Goal: Task Accomplishment & Management: Use online tool/utility

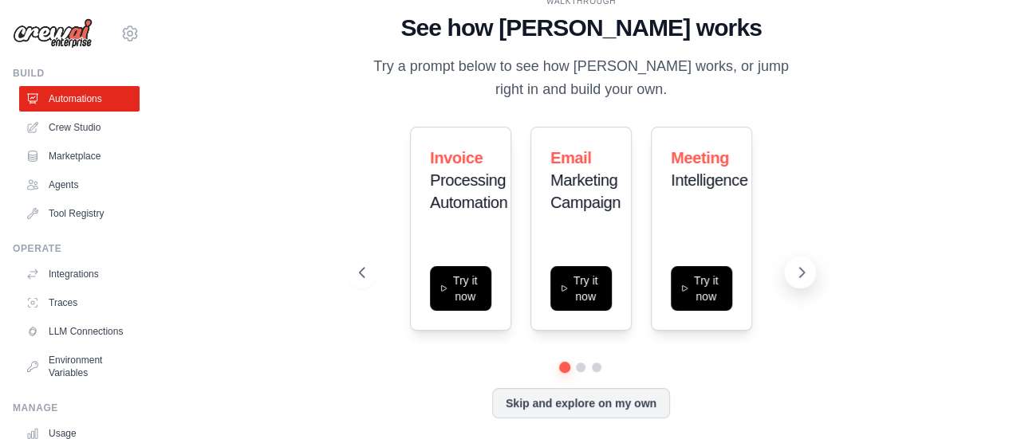
click at [804, 273] on icon at bounding box center [802, 273] width 5 height 10
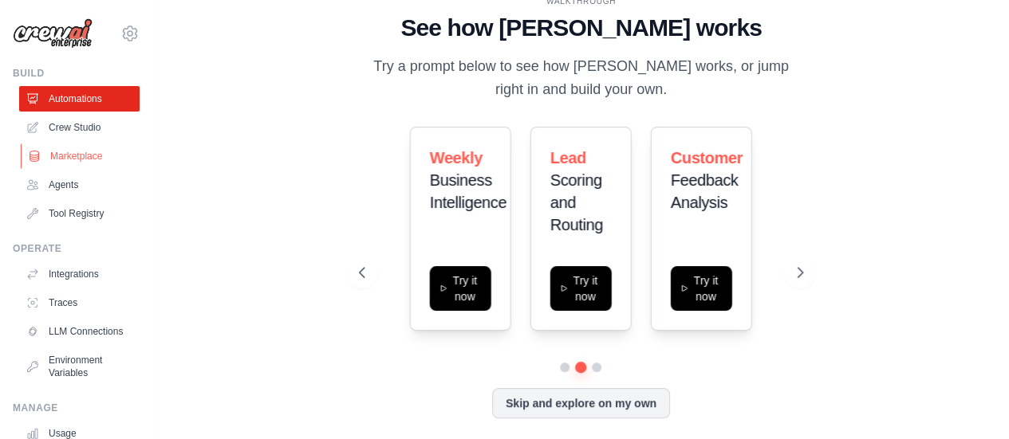
click at [94, 158] on link "Marketplace" at bounding box center [81, 157] width 120 height 26
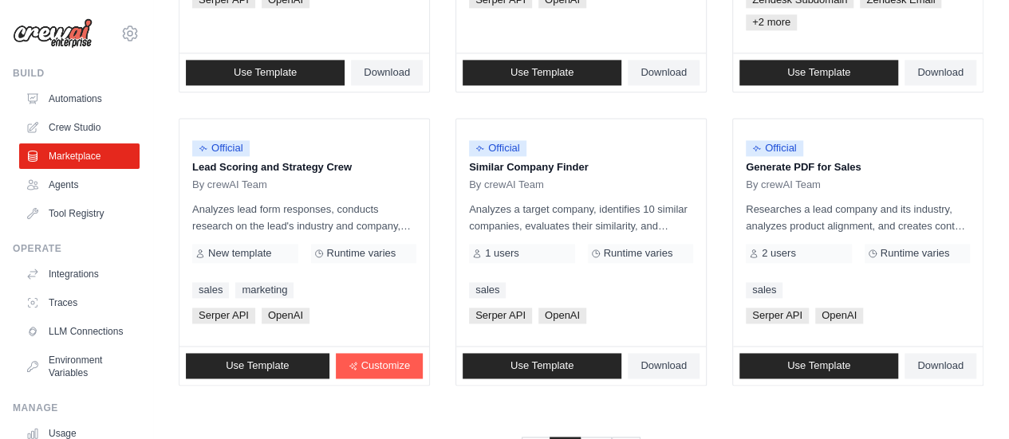
scroll to position [1079, 0]
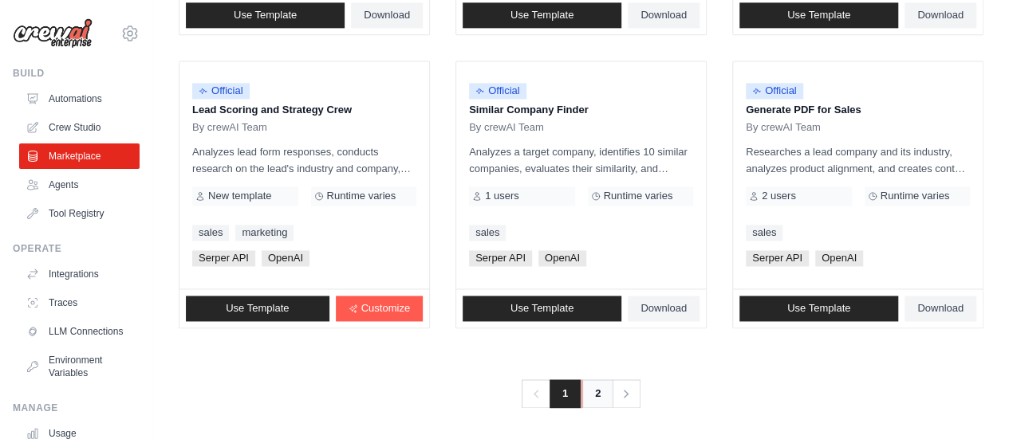
click at [602, 382] on link "2" at bounding box center [597, 393] width 32 height 29
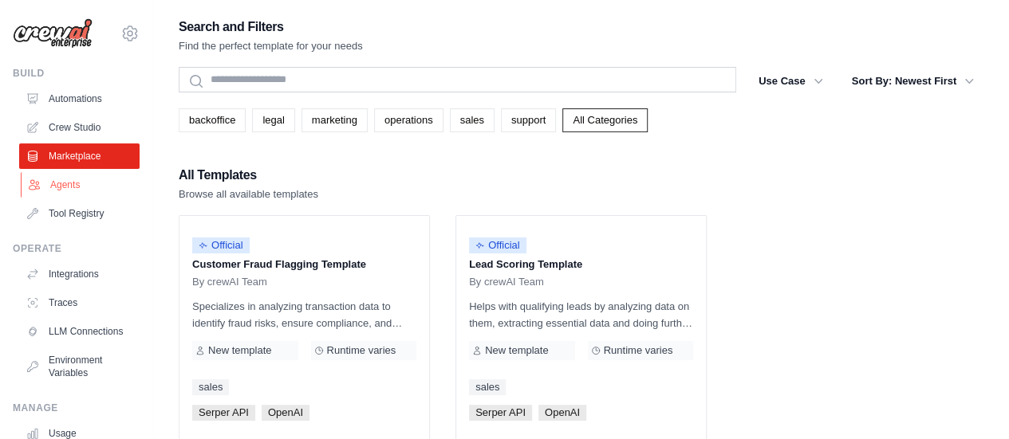
click at [54, 181] on link "Agents" at bounding box center [81, 185] width 120 height 26
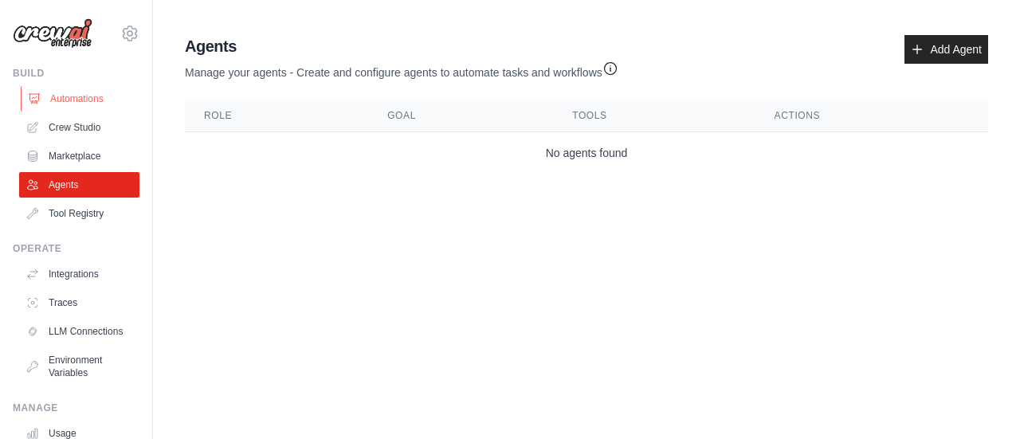
click at [77, 109] on link "Automations" at bounding box center [81, 99] width 120 height 26
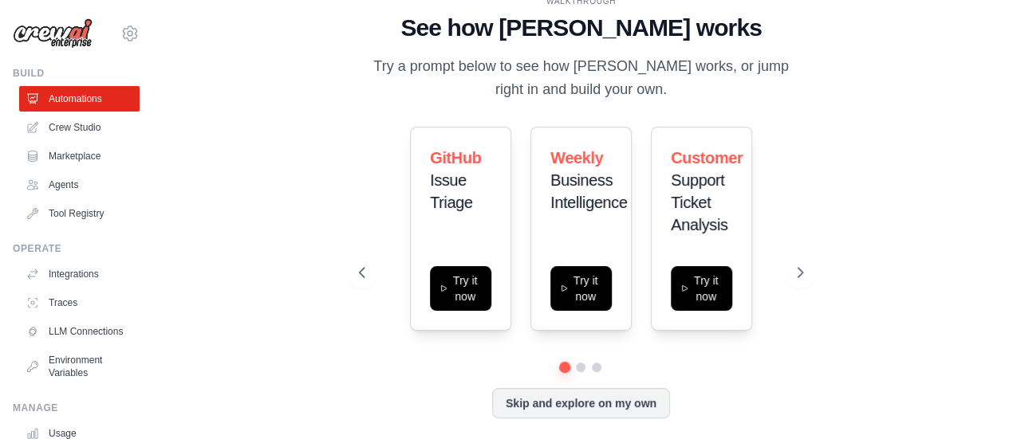
click at [785, 288] on div "GitHub Issue Triage Try it now Weekly Business Intelligence Try it now Customer…" at bounding box center [581, 229] width 444 height 204
click at [792, 277] on button at bounding box center [800, 273] width 32 height 32
click at [793, 273] on icon at bounding box center [801, 273] width 16 height 16
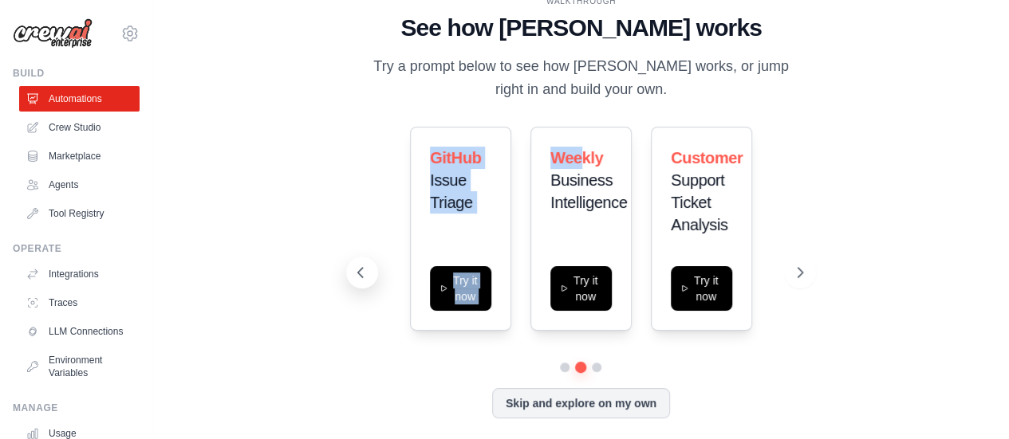
drag, startPoint x: 584, startPoint y: 154, endPoint x: 359, endPoint y: 277, distance: 256.2
click at [359, 277] on div "GitHub Issue Triage Try it now Weekly Business Intelligence Try it now Customer…" at bounding box center [581, 273] width 444 height 292
click at [359, 277] on icon at bounding box center [360, 273] width 16 height 16
click at [391, 347] on div "GitHub Issue Triage Try it now Weekly Business Intelligence Try it now Customer…" at bounding box center [581, 245] width 444 height 236
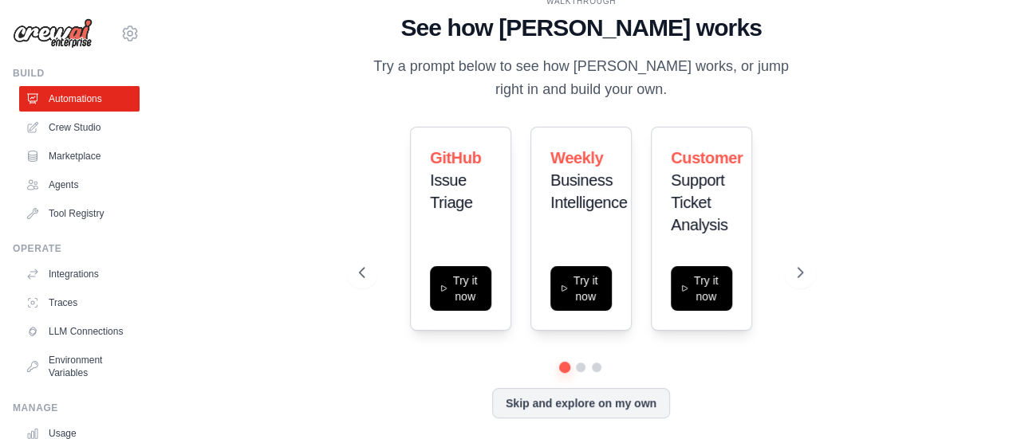
scroll to position [5, 0]
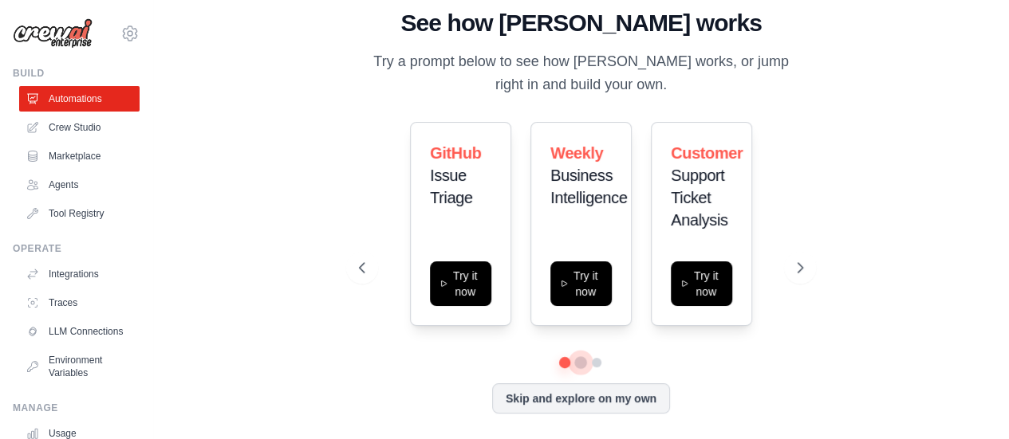
click at [580, 360] on button at bounding box center [580, 362] width 11 height 11
click at [572, 399] on button "Skip and explore on my own" at bounding box center [581, 397] width 178 height 30
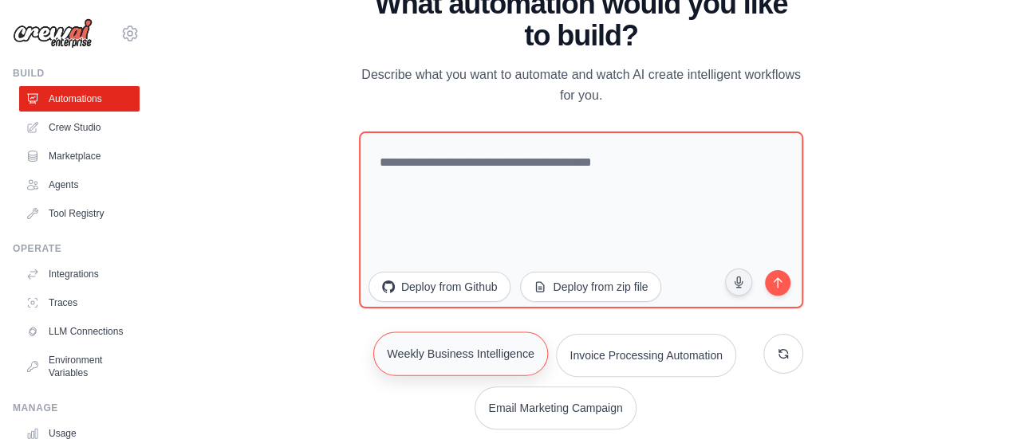
scroll to position [0, 0]
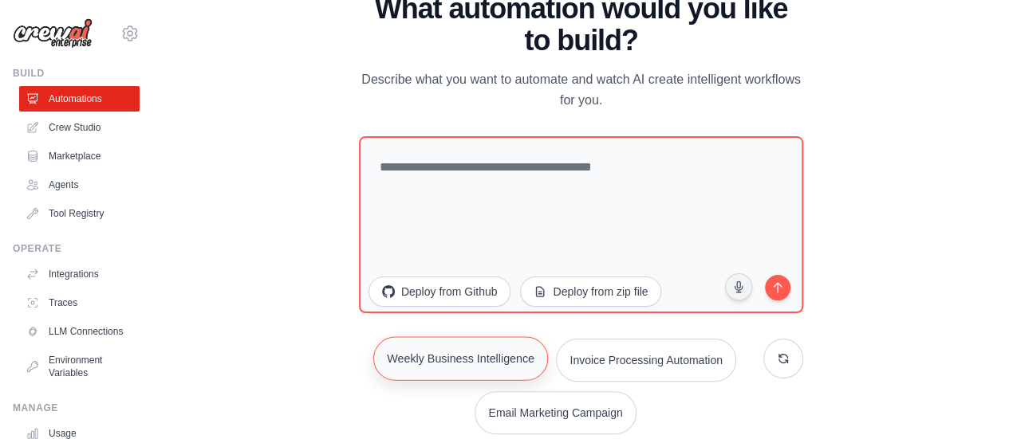
click at [415, 368] on button "Weekly Business Intelligence" at bounding box center [460, 358] width 175 height 44
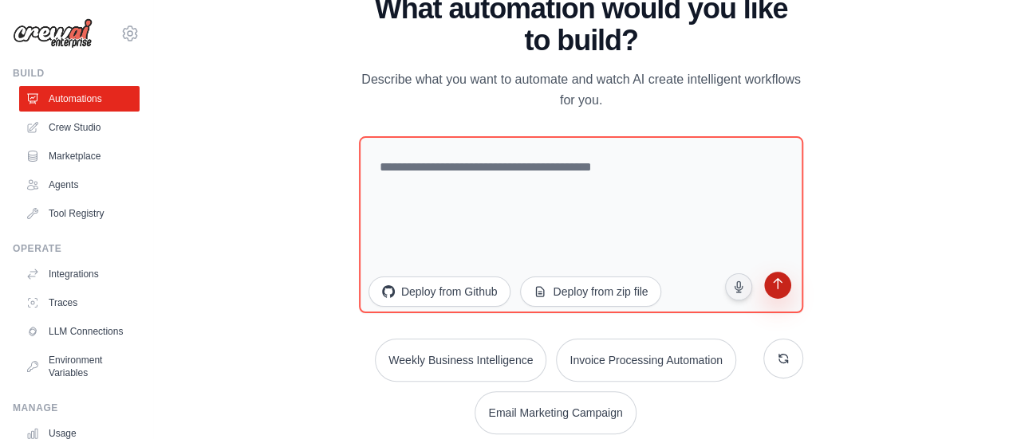
click at [780, 275] on button "submit" at bounding box center [777, 287] width 30 height 30
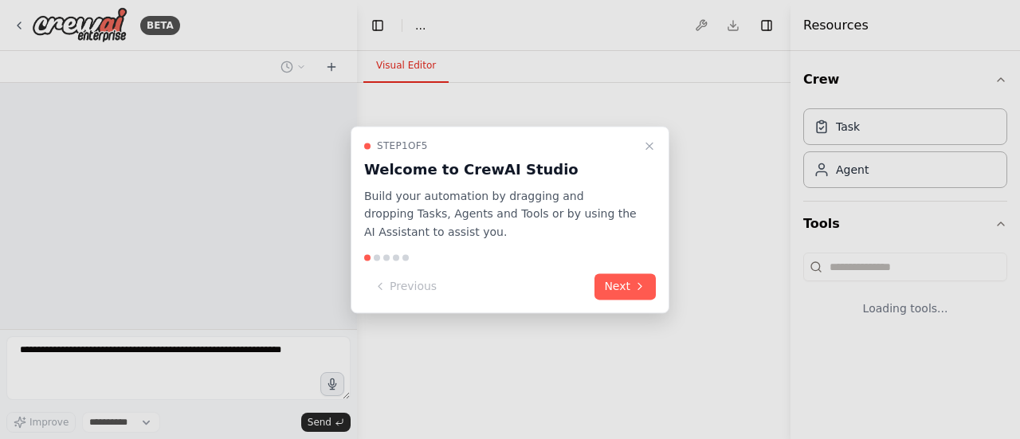
select select "****"
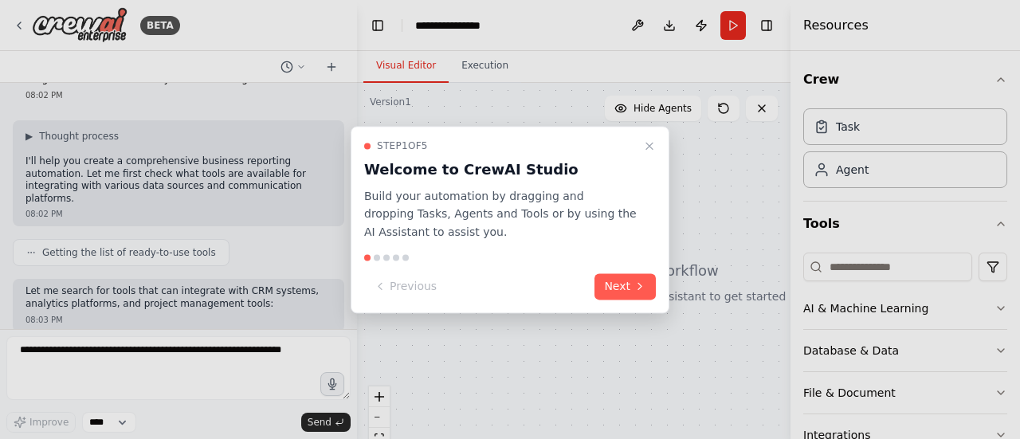
scroll to position [159, 0]
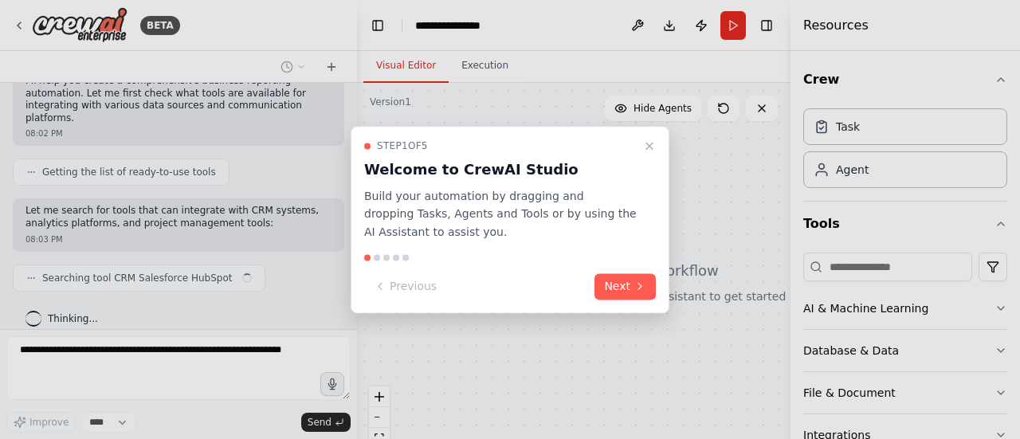
click at [647, 290] on button "Next" at bounding box center [625, 286] width 61 height 26
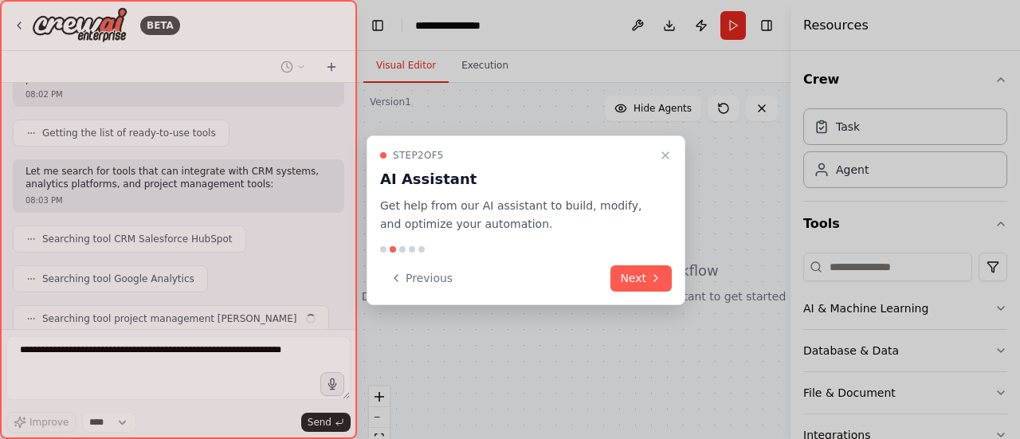
scroll to position [238, 0]
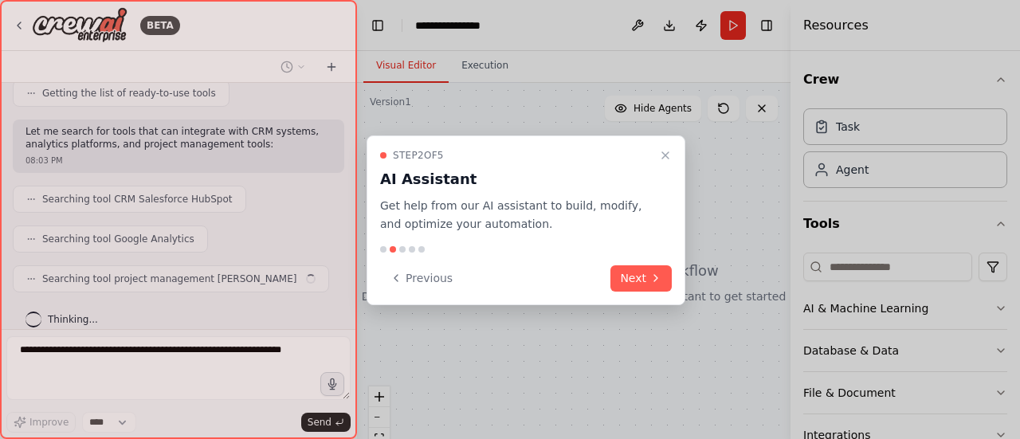
click at [647, 290] on button "Next" at bounding box center [641, 278] width 61 height 26
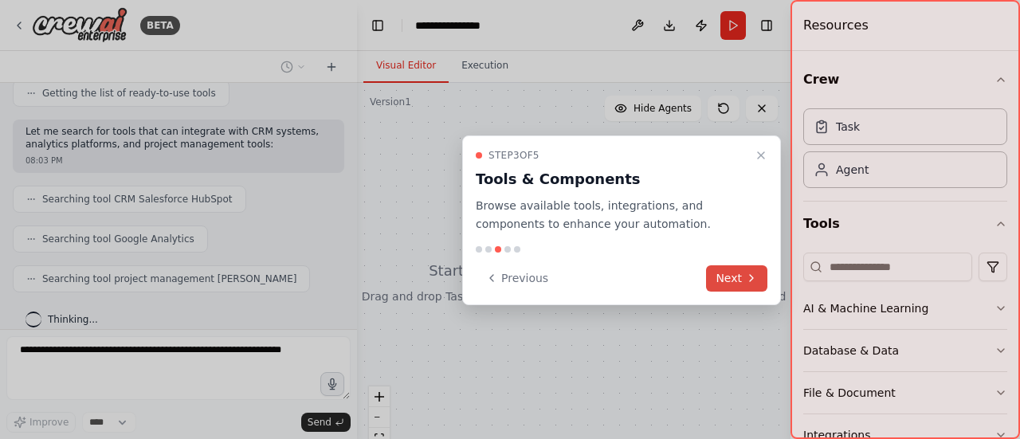
scroll to position [277, 0]
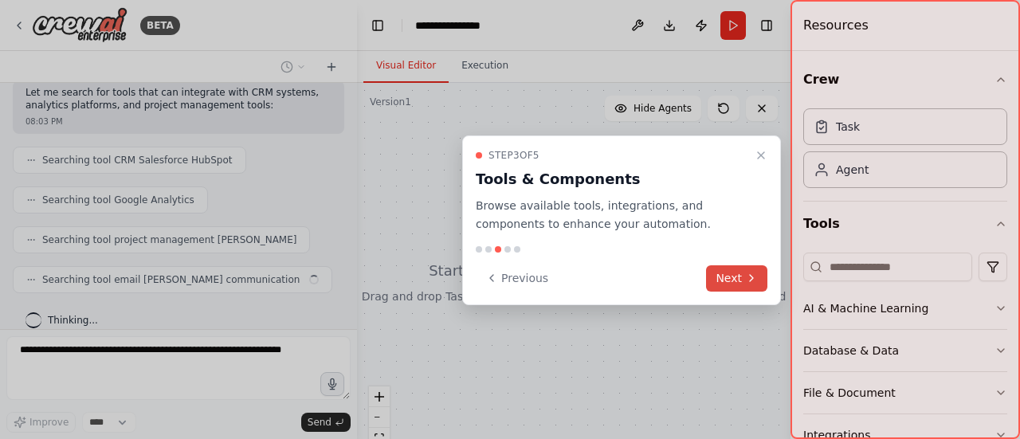
click at [710, 281] on button "Next" at bounding box center [736, 278] width 61 height 26
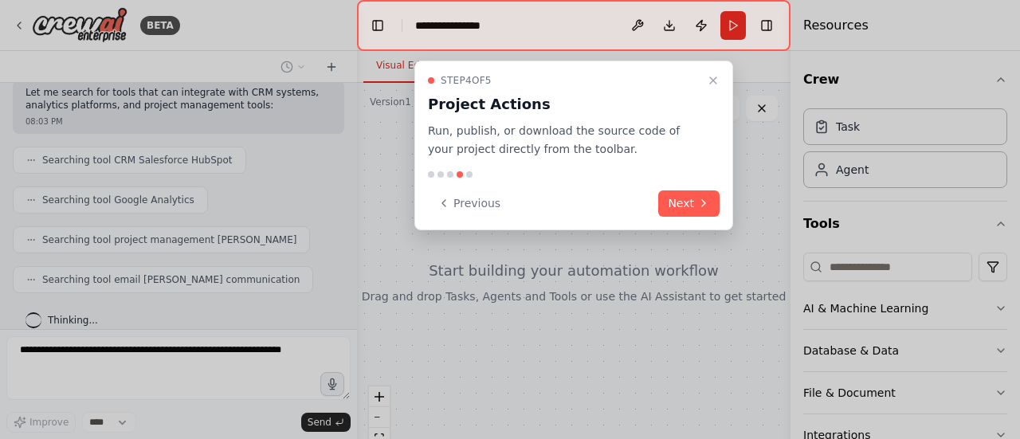
click at [674, 191] on button "Next" at bounding box center [689, 204] width 61 height 26
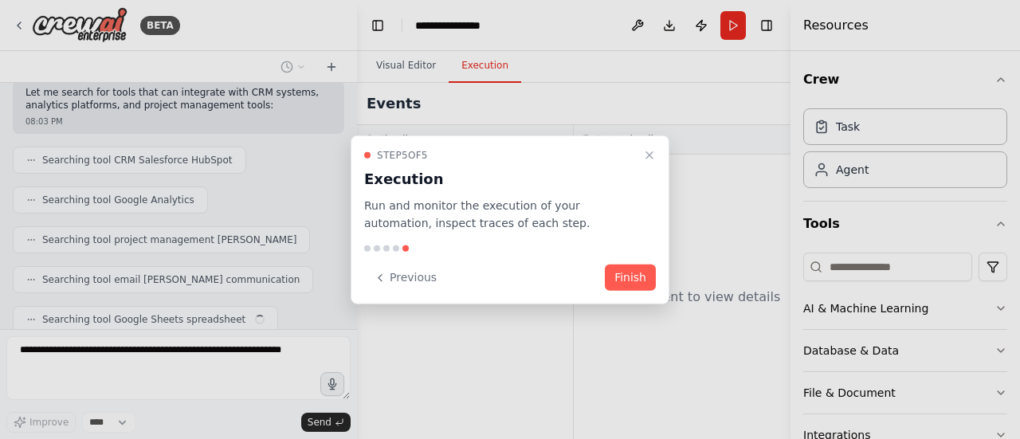
scroll to position [316, 0]
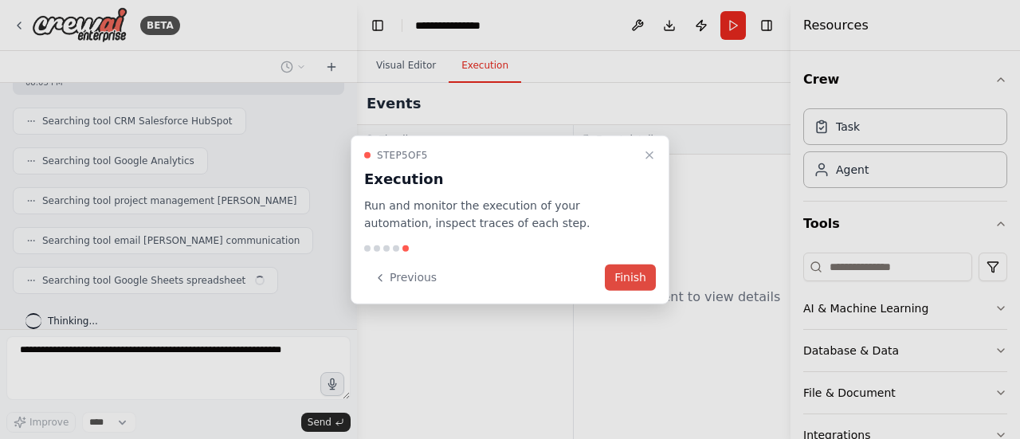
click at [635, 274] on button "Finish" at bounding box center [630, 278] width 51 height 26
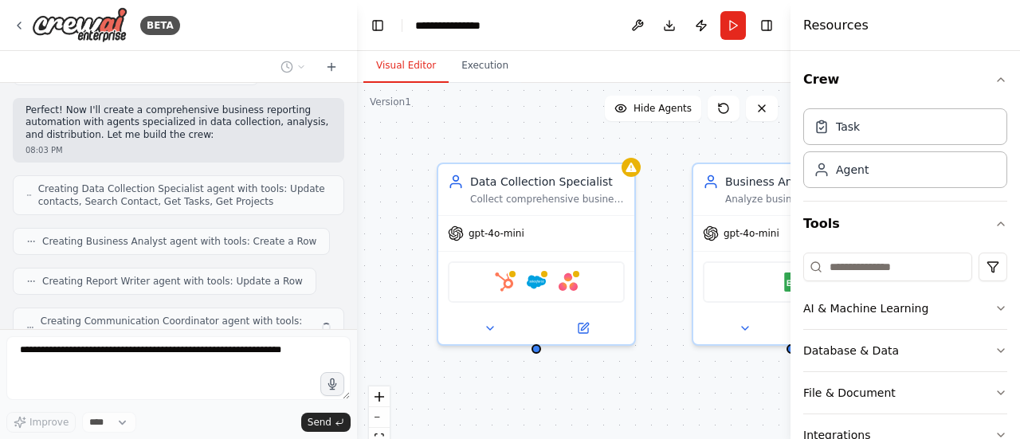
scroll to position [577, 0]
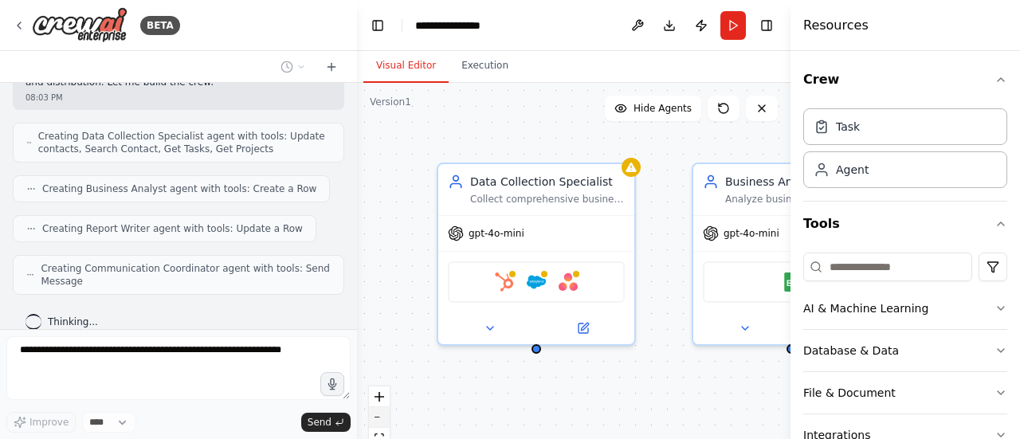
click at [379, 424] on button "zoom out" at bounding box center [379, 417] width 21 height 21
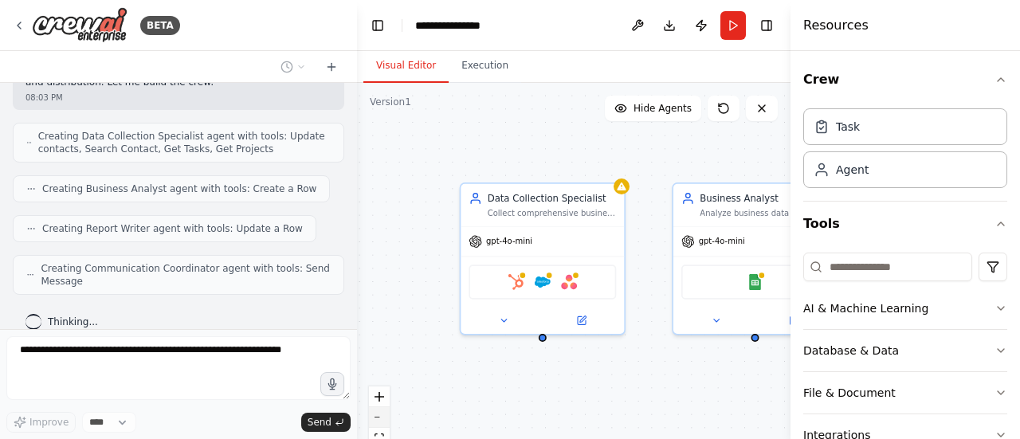
click at [379, 424] on button "zoom out" at bounding box center [379, 417] width 21 height 21
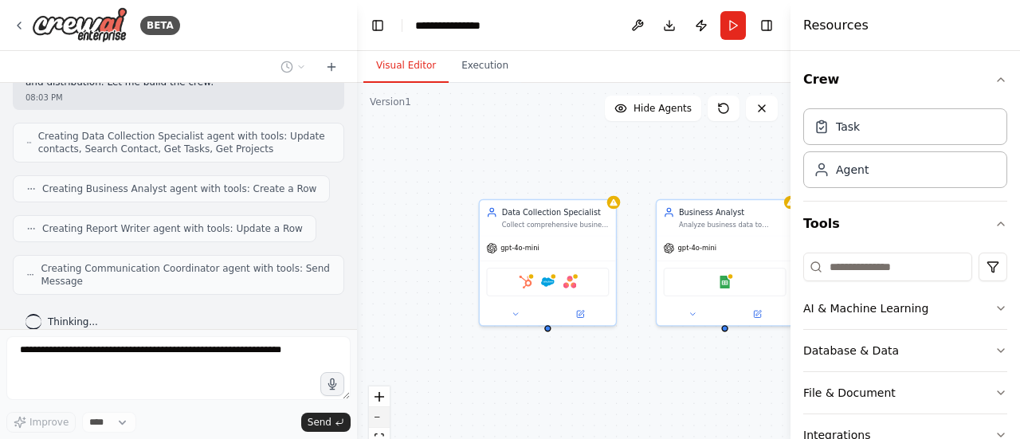
click at [379, 424] on button "zoom out" at bounding box center [379, 417] width 21 height 21
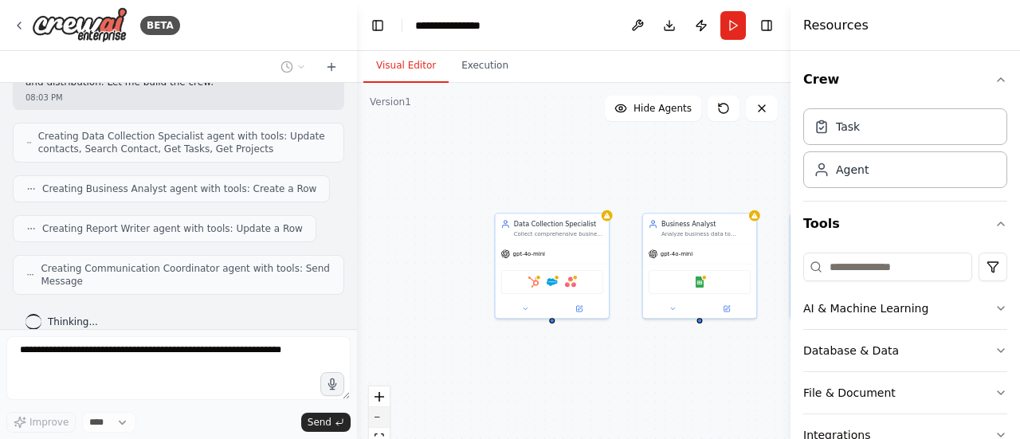
click at [379, 424] on button "zoom out" at bounding box center [379, 417] width 21 height 21
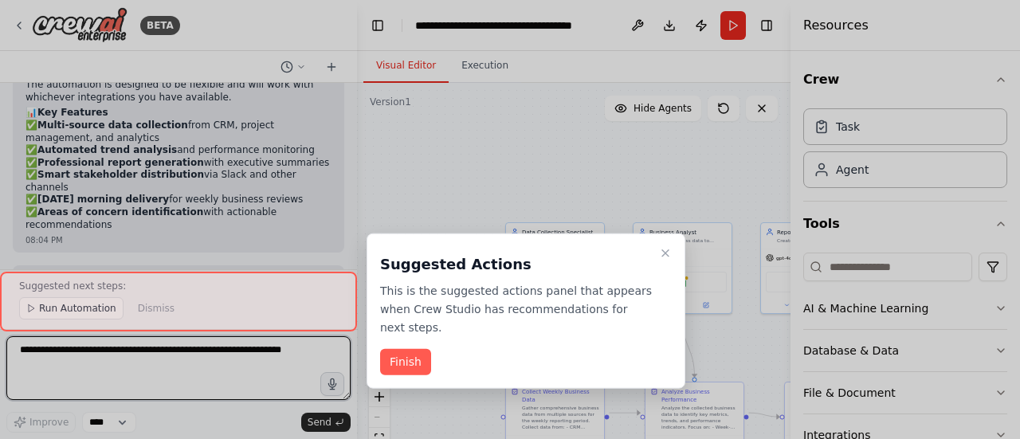
scroll to position [1605, 0]
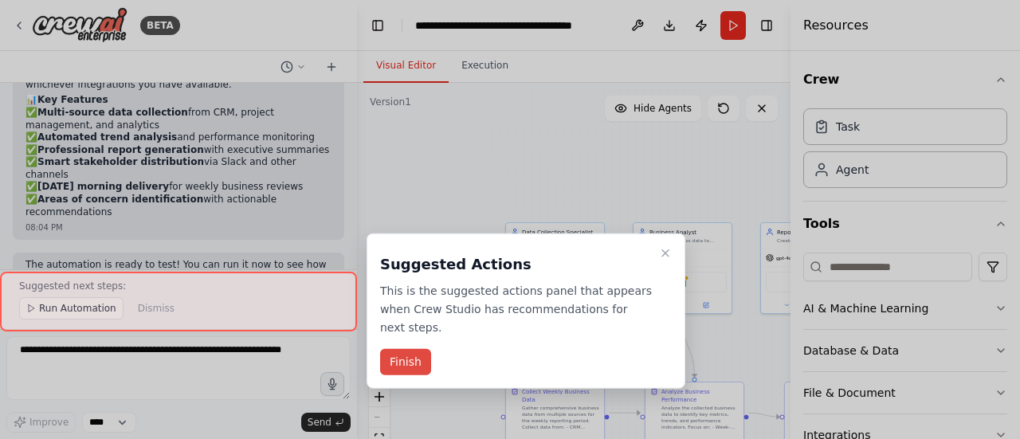
click at [426, 349] on button "Finish" at bounding box center [405, 362] width 51 height 26
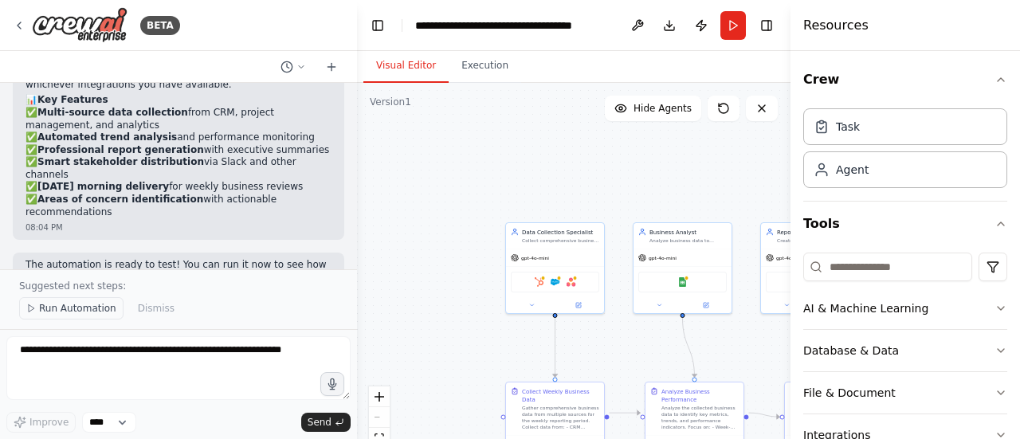
click at [90, 310] on span "Run Automation" at bounding box center [77, 308] width 77 height 13
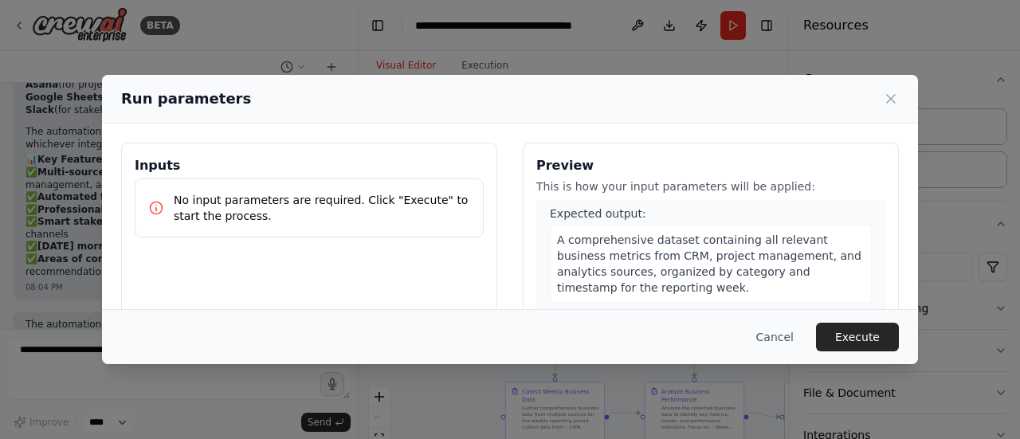
scroll to position [220, 0]
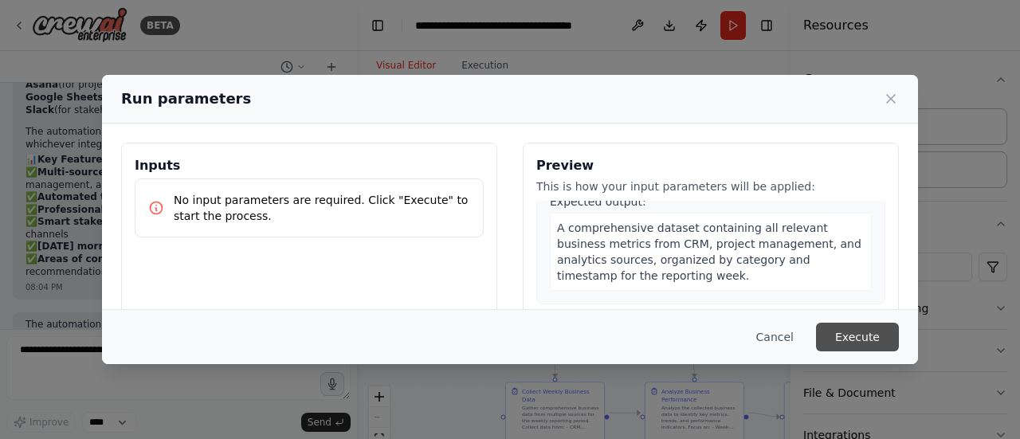
click at [839, 331] on button "Execute" at bounding box center [857, 337] width 83 height 29
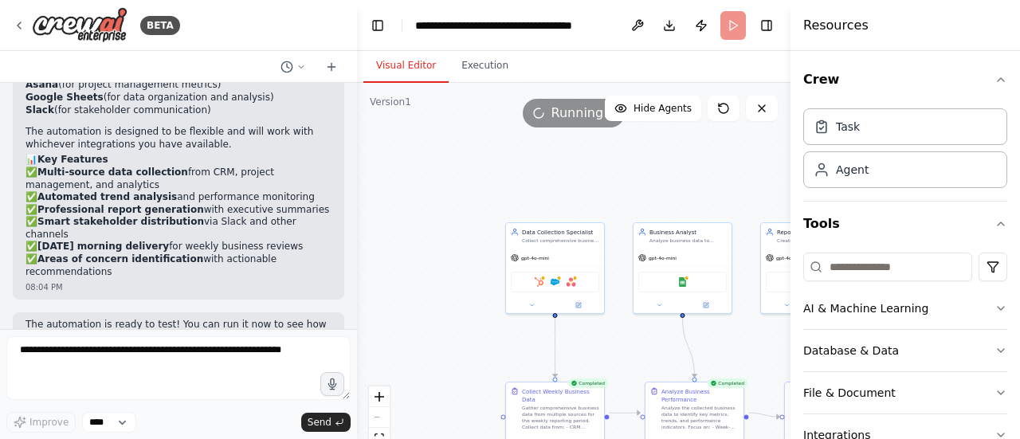
scroll to position [1605, 0]
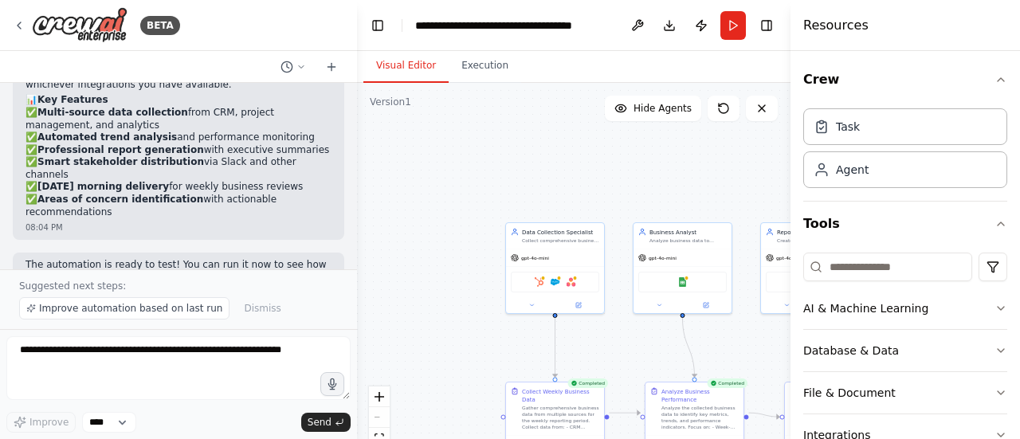
drag, startPoint x: 314, startPoint y: 256, endPoint x: 427, endPoint y: 310, distance: 125.5
click at [427, 310] on div ".deletable-edge-delete-btn { width: 20px; height: 20px; border: 0px solid #ffff…" at bounding box center [574, 282] width 434 height 399
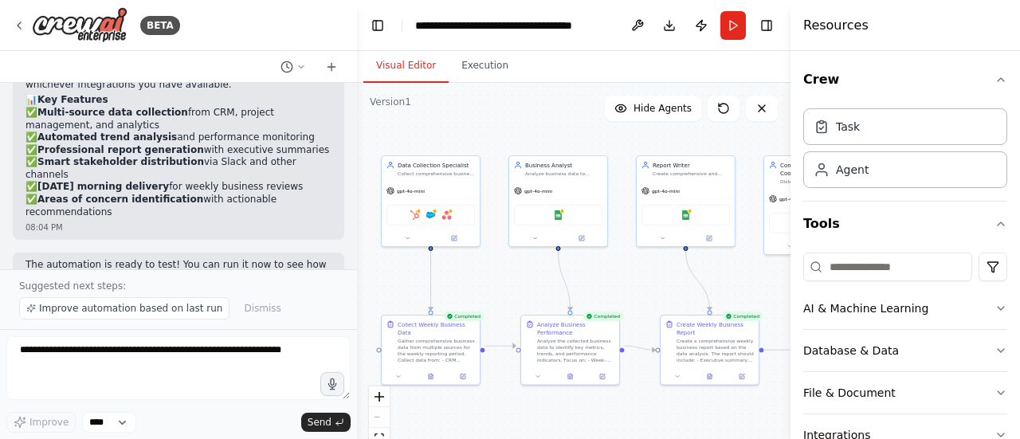
drag, startPoint x: 469, startPoint y: 200, endPoint x: 344, endPoint y: 133, distance: 141.3
click at [344, 133] on div "BETA Set up a crew that collects data from multiple sources (CRM, analytics, pr…" at bounding box center [510, 219] width 1020 height 439
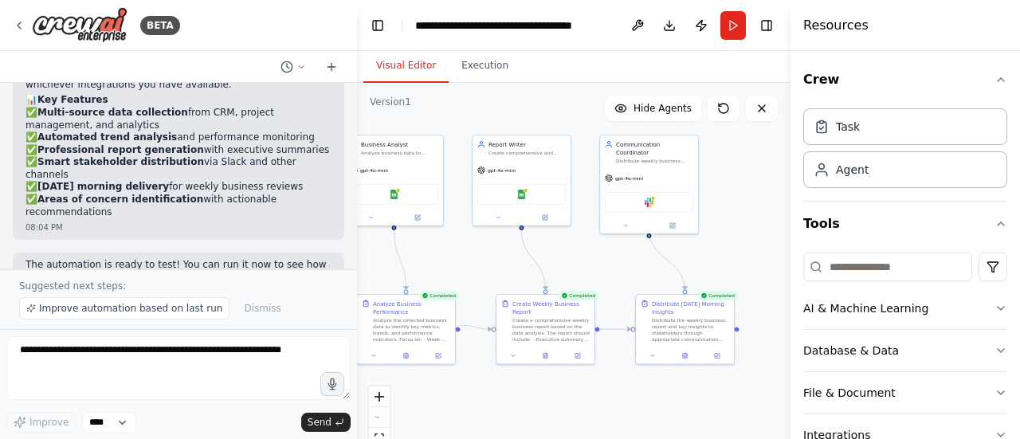
drag, startPoint x: 659, startPoint y: 423, endPoint x: 494, endPoint y: 403, distance: 165.5
click at [494, 403] on div ".deletable-edge-delete-btn { width: 20px; height: 20px; border: 0px solid #ffff…" at bounding box center [574, 282] width 434 height 399
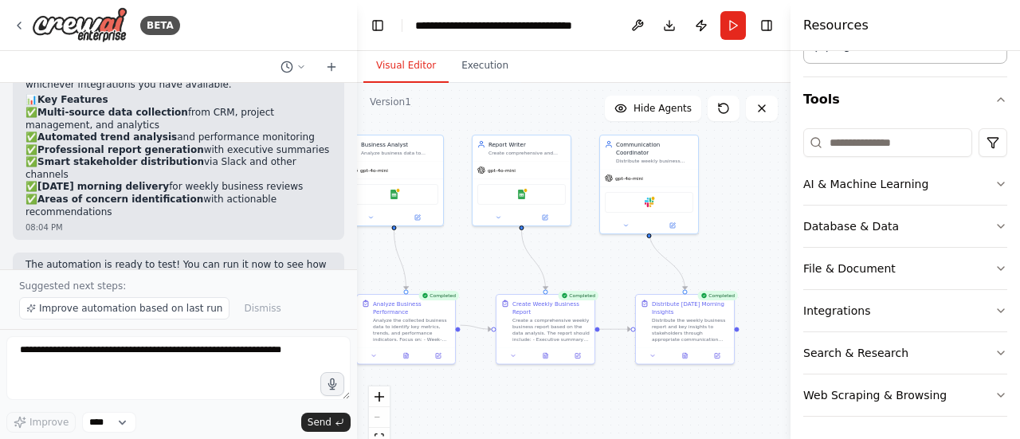
click at [132, 253] on div "The automation is ready to test! You can run it now to see how it performs, and…" at bounding box center [179, 285] width 332 height 65
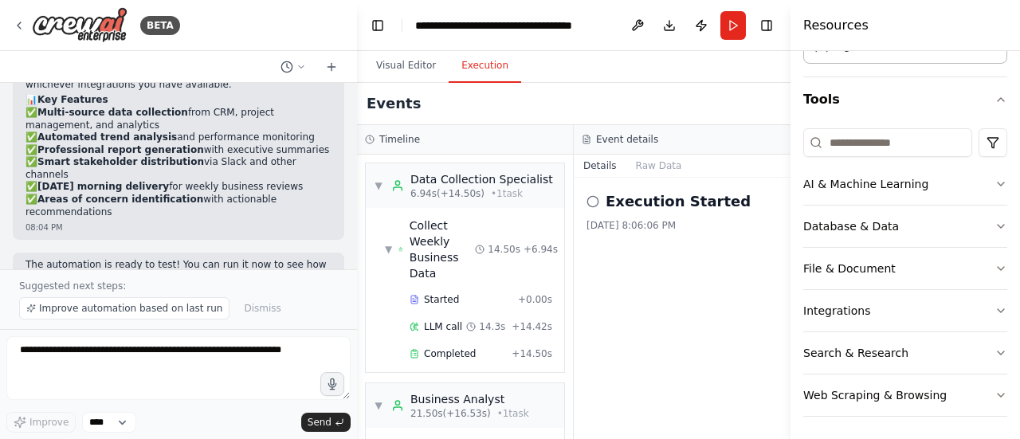
click at [462, 73] on button "Execution" at bounding box center [485, 65] width 73 height 33
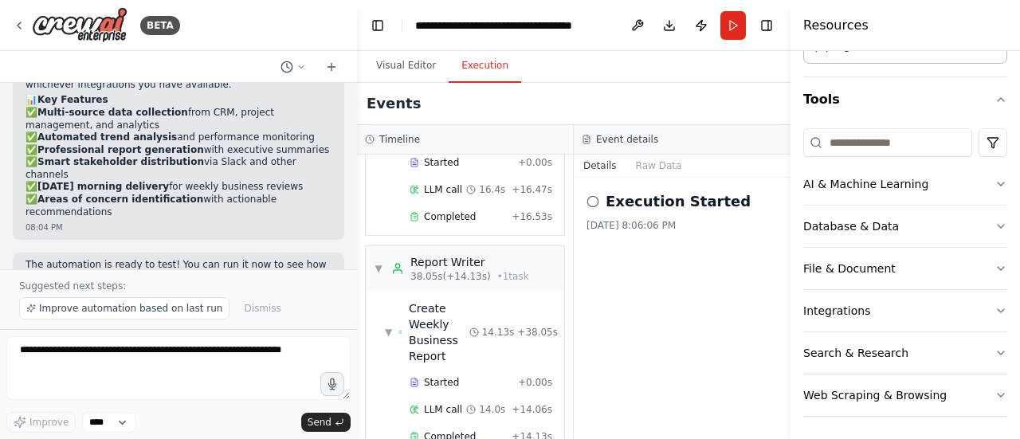
scroll to position [342, 0]
click at [155, 302] on button "Improve automation based on last run" at bounding box center [124, 308] width 210 height 22
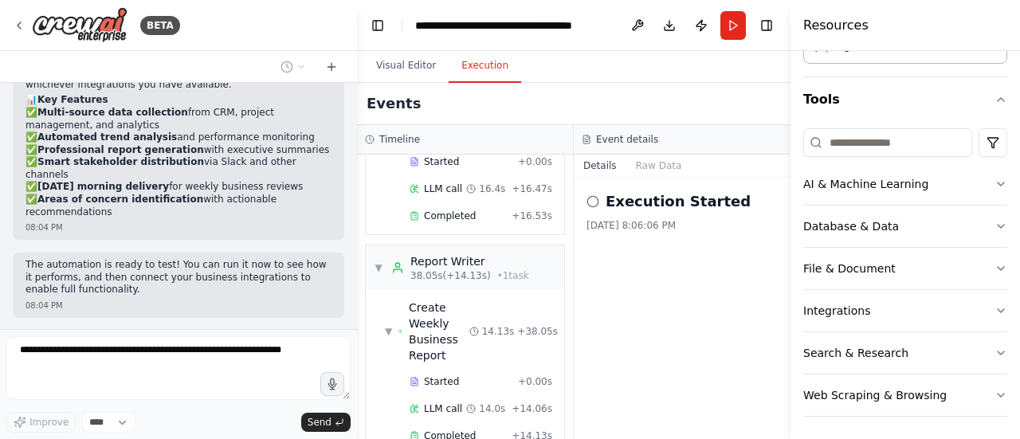
scroll to position [1665, 0]
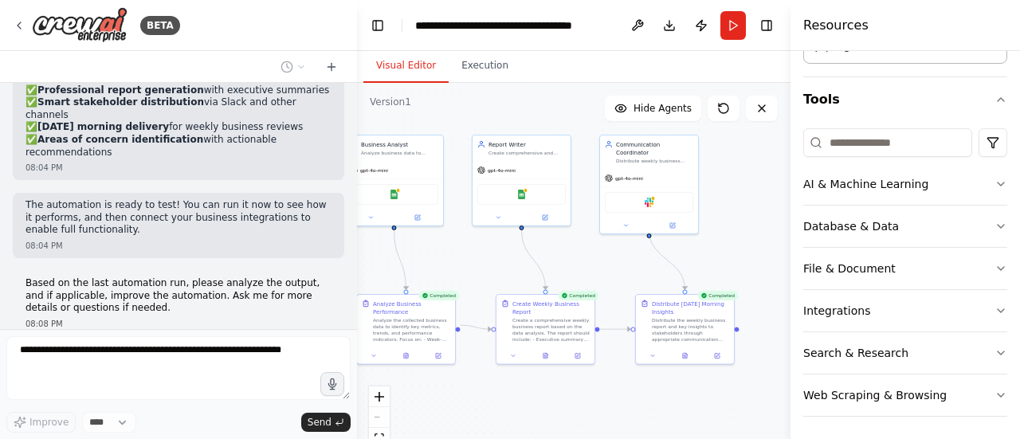
click at [404, 70] on button "Visual Editor" at bounding box center [406, 65] width 85 height 33
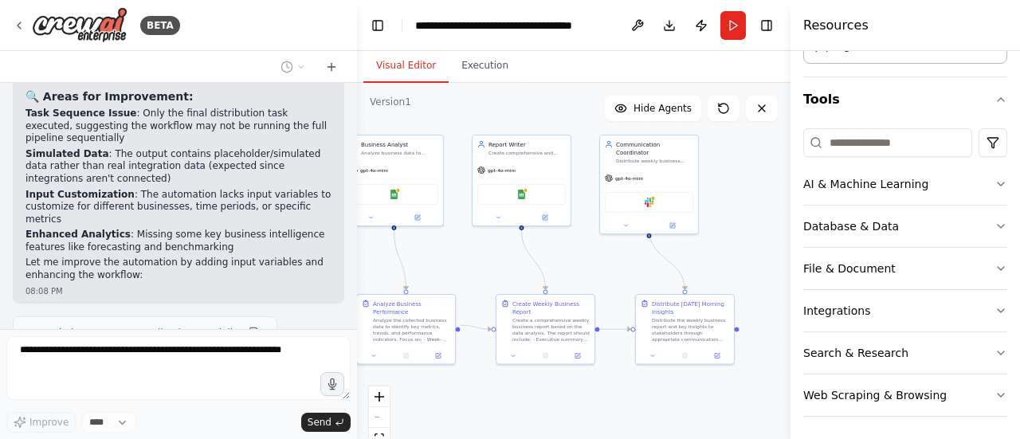
scroll to position [2271, 0]
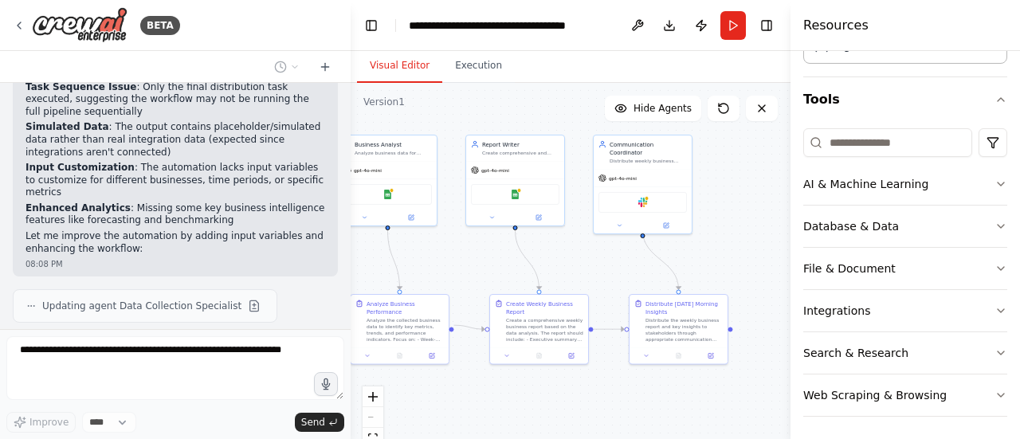
click at [348, 93] on div "BETA Set up a crew that collects data from multiple sources (CRM, analytics, pr…" at bounding box center [510, 219] width 1020 height 439
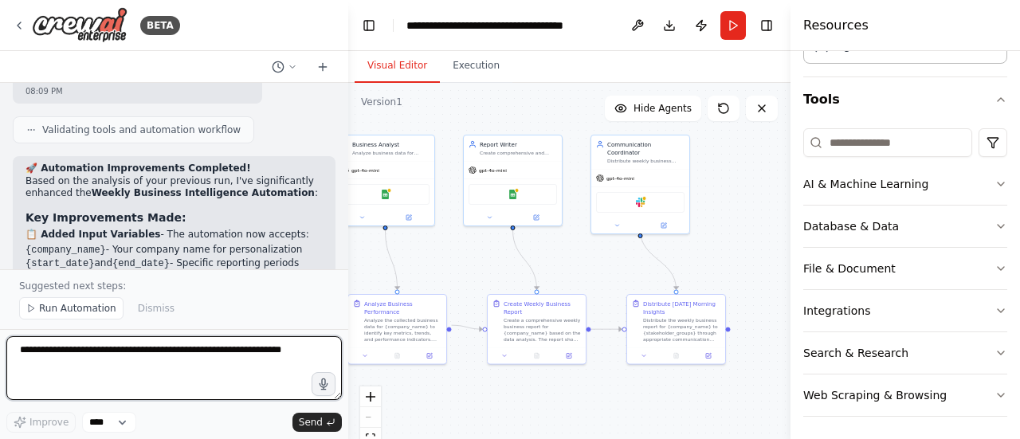
scroll to position [2934, 0]
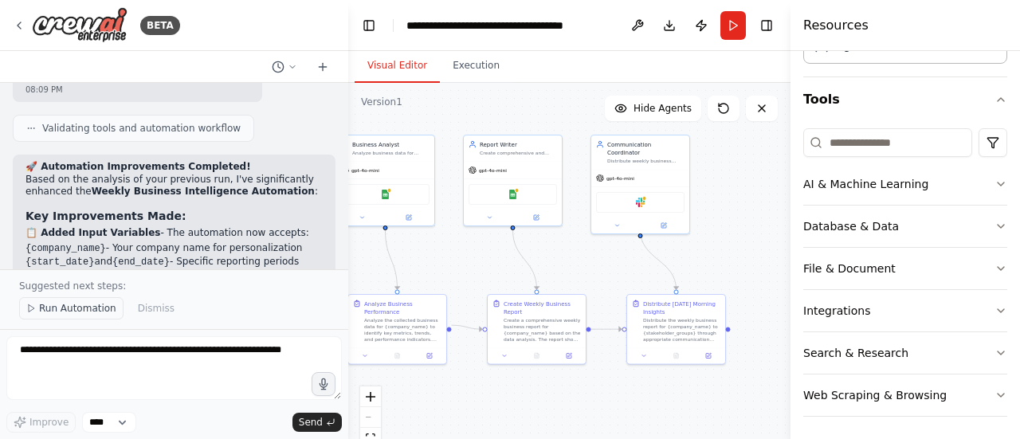
click at [81, 318] on button "Run Automation" at bounding box center [71, 308] width 104 height 22
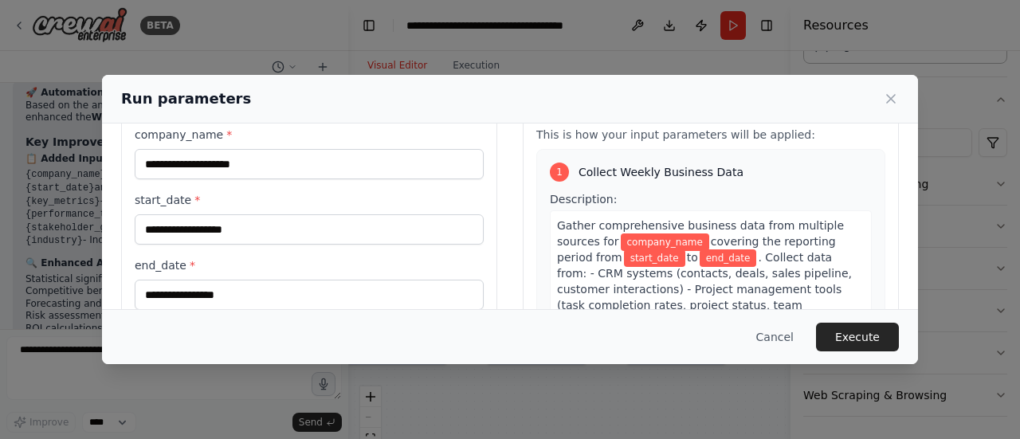
scroll to position [57, 0]
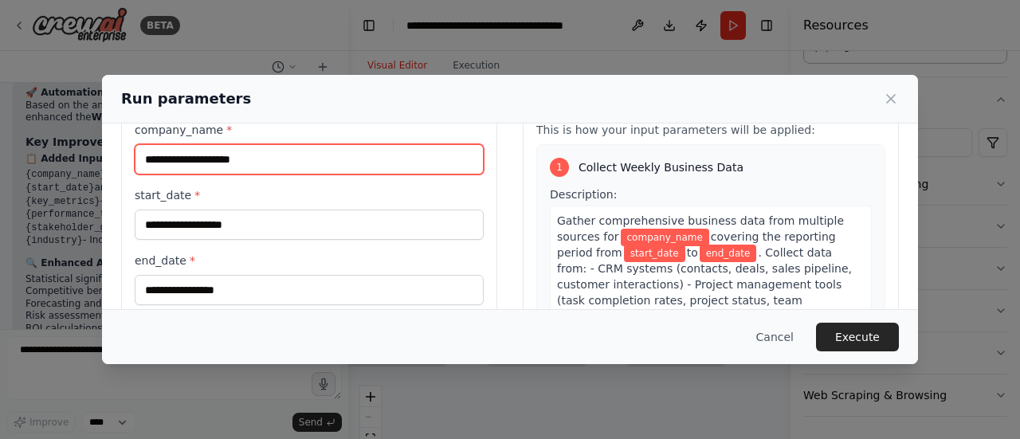
click at [289, 155] on input "company_name *" at bounding box center [309, 159] width 349 height 30
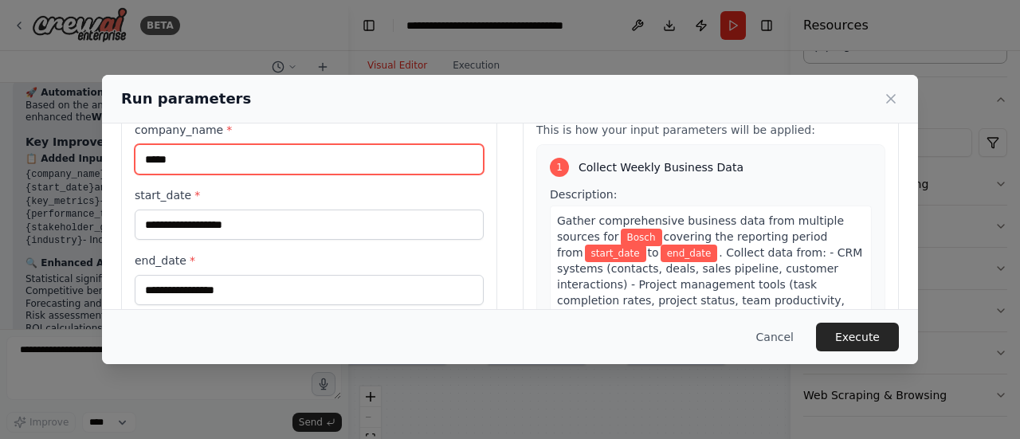
type input "*****"
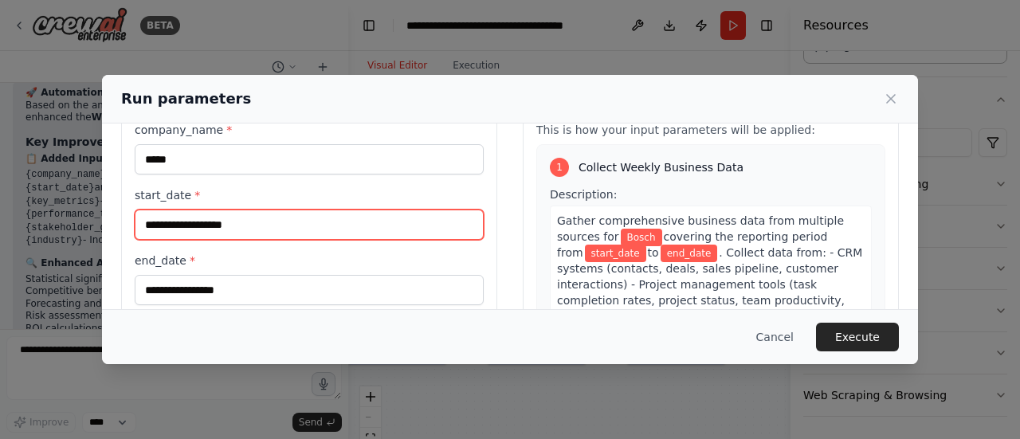
click at [254, 220] on input "start_date *" at bounding box center [309, 225] width 349 height 30
click at [241, 224] on input "start_date *" at bounding box center [309, 225] width 349 height 30
type input "**********"
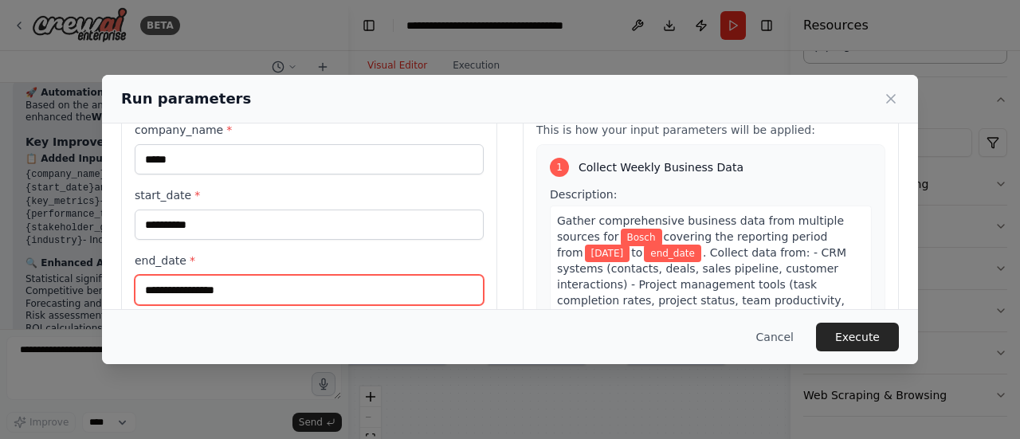
click at [206, 288] on input "end_date *" at bounding box center [309, 290] width 349 height 30
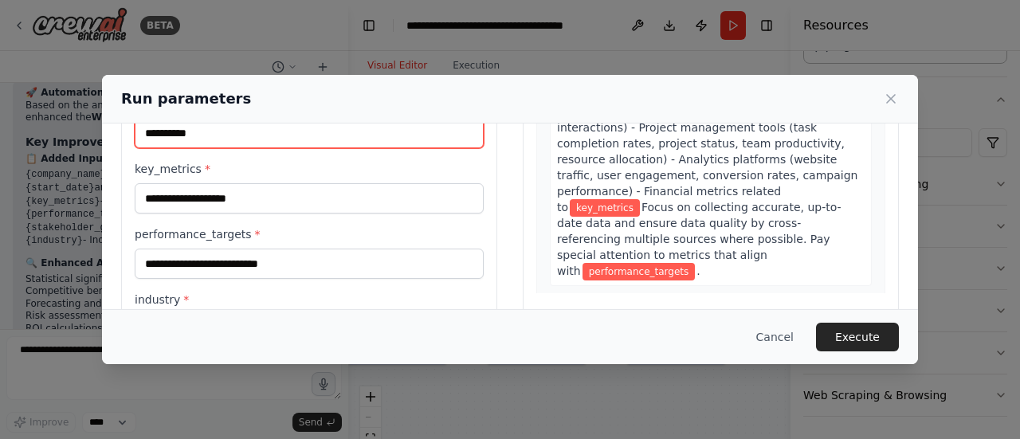
scroll to position [216, 0]
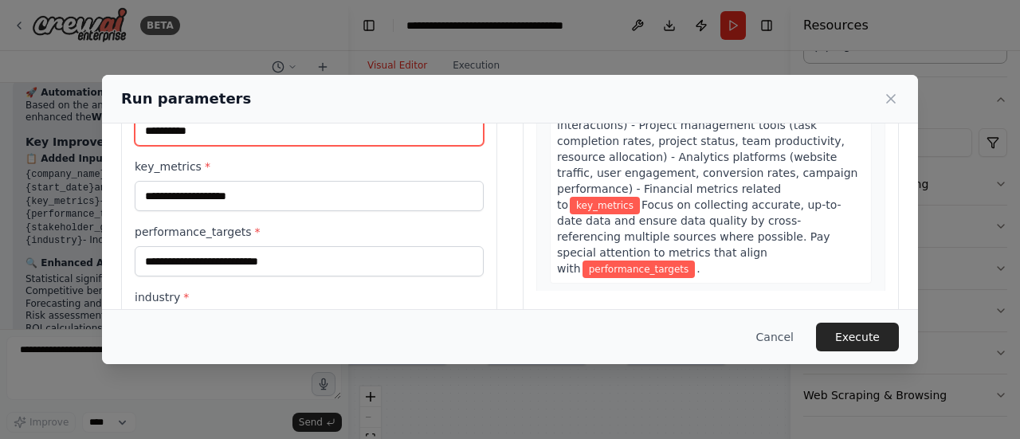
type input "**********"
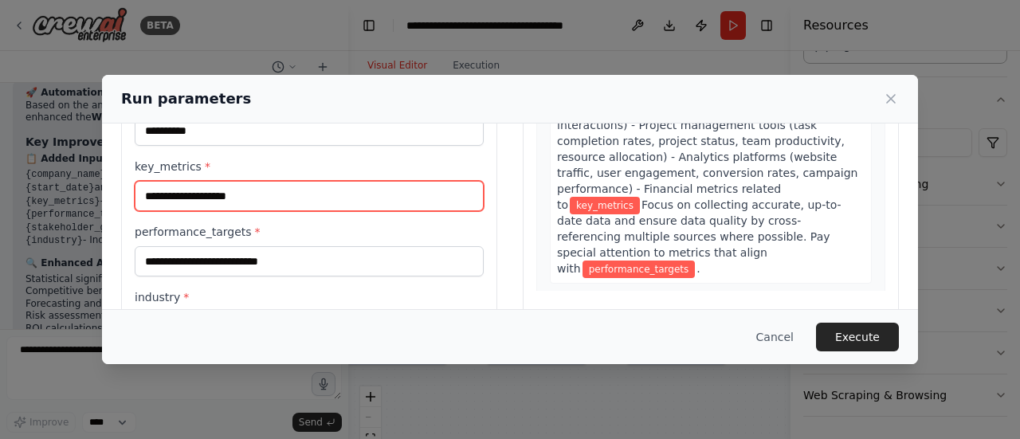
click at [240, 191] on input "key_metrics *" at bounding box center [309, 196] width 349 height 30
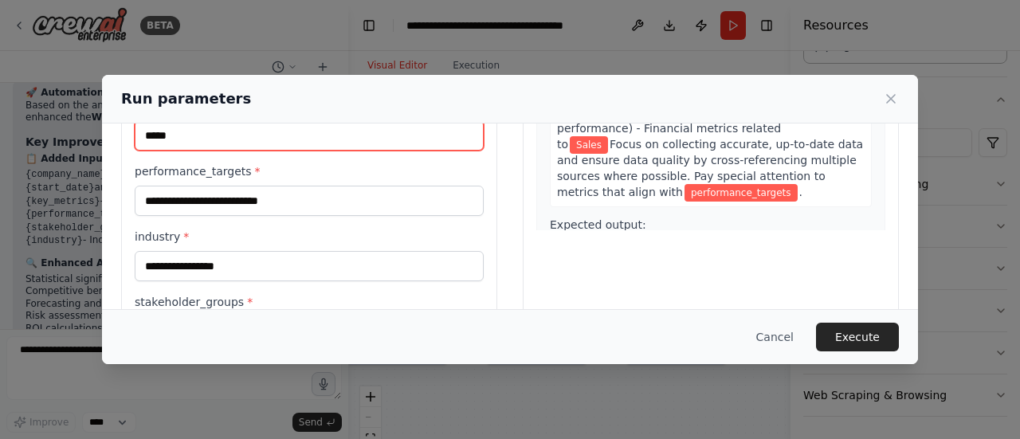
scroll to position [277, 0]
type input "*****"
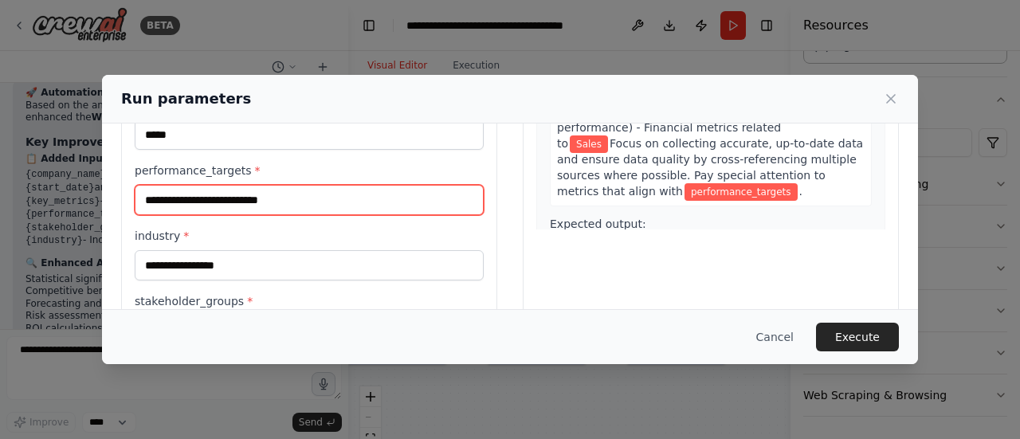
click at [222, 197] on input "performance_targets *" at bounding box center [309, 200] width 349 height 30
type input "*****"
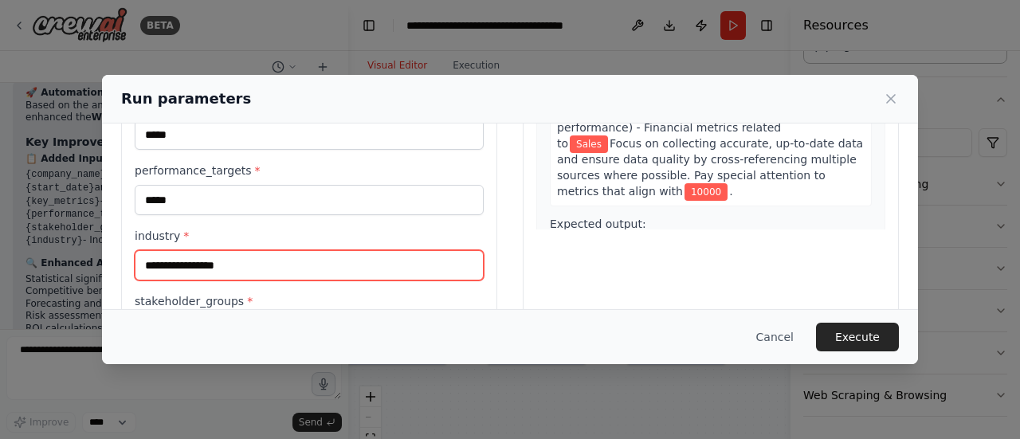
click at [239, 258] on input "industry *" at bounding box center [309, 265] width 349 height 30
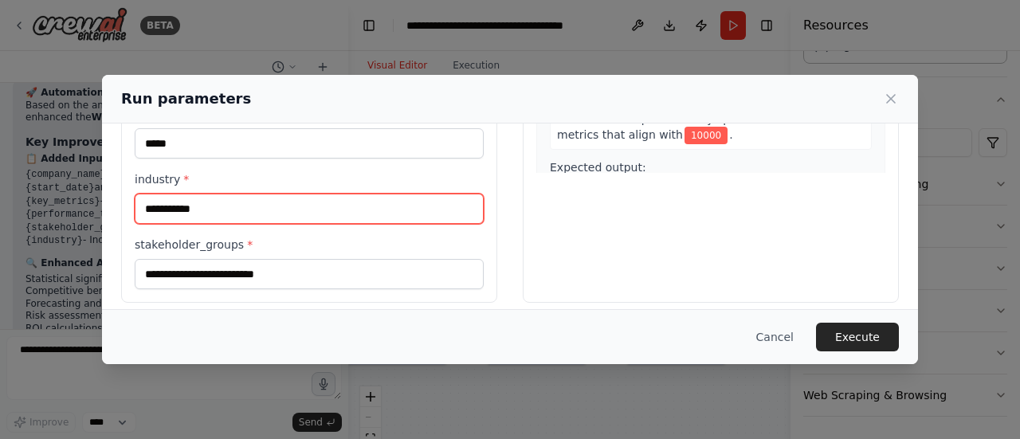
scroll to position [341, 0]
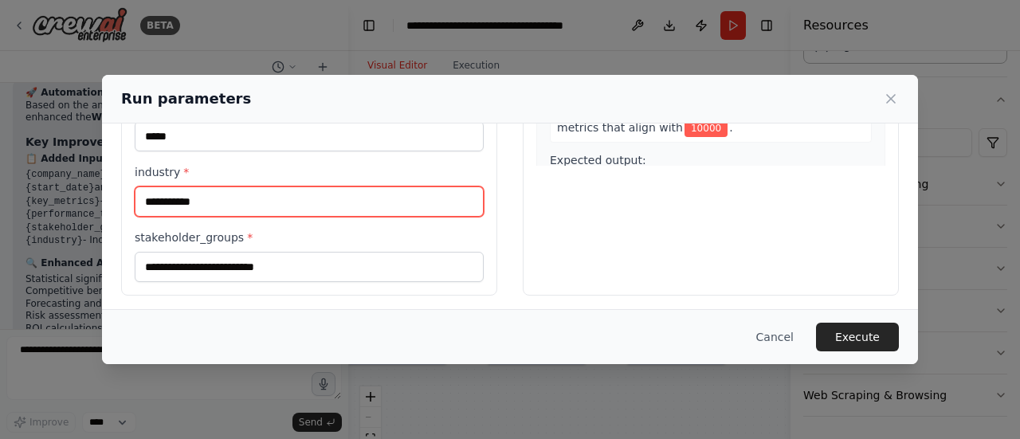
type input "**********"
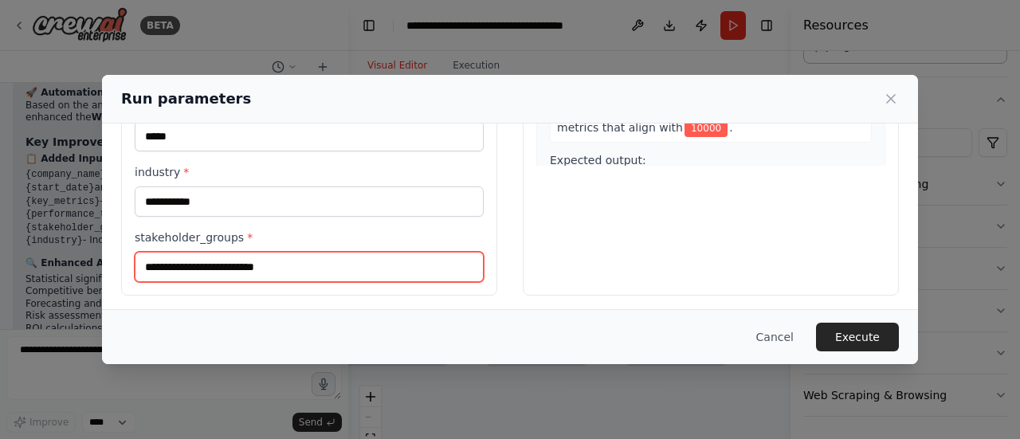
click at [254, 263] on input "stakeholder_groups *" at bounding box center [309, 267] width 349 height 30
type input "*"
type input "**********"
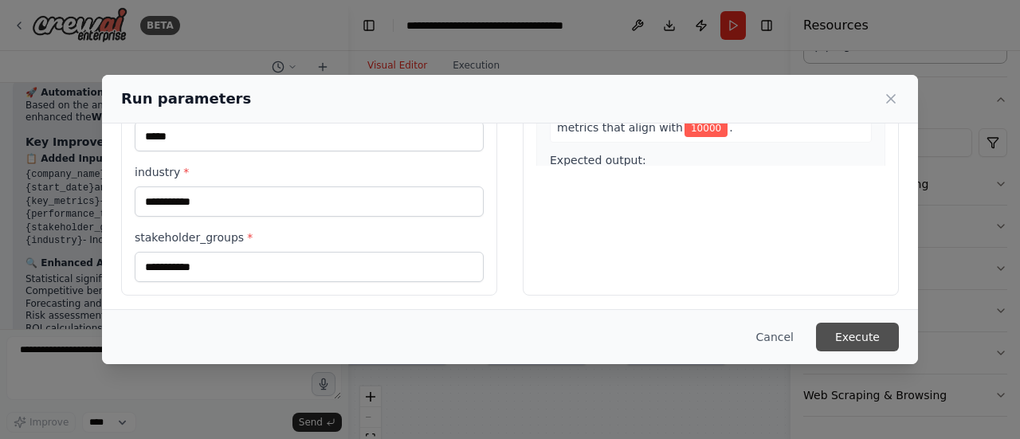
click at [853, 339] on button "Execute" at bounding box center [857, 337] width 83 height 29
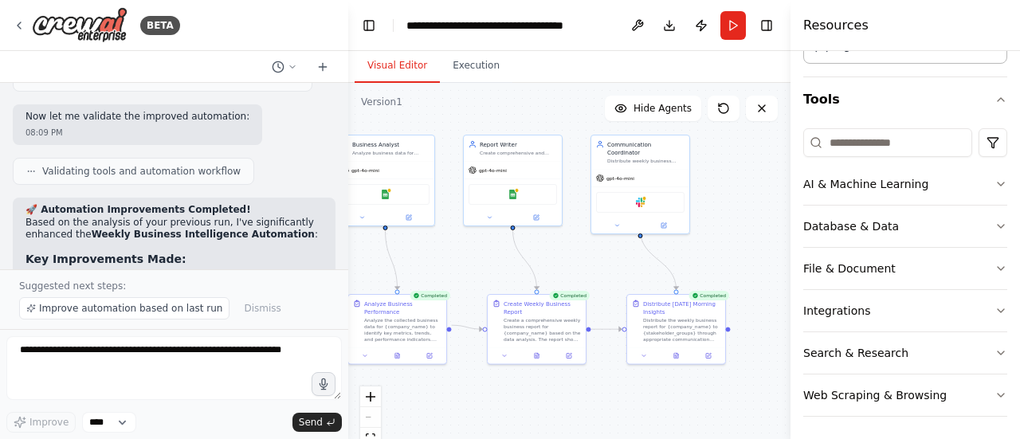
scroll to position [2888, 0]
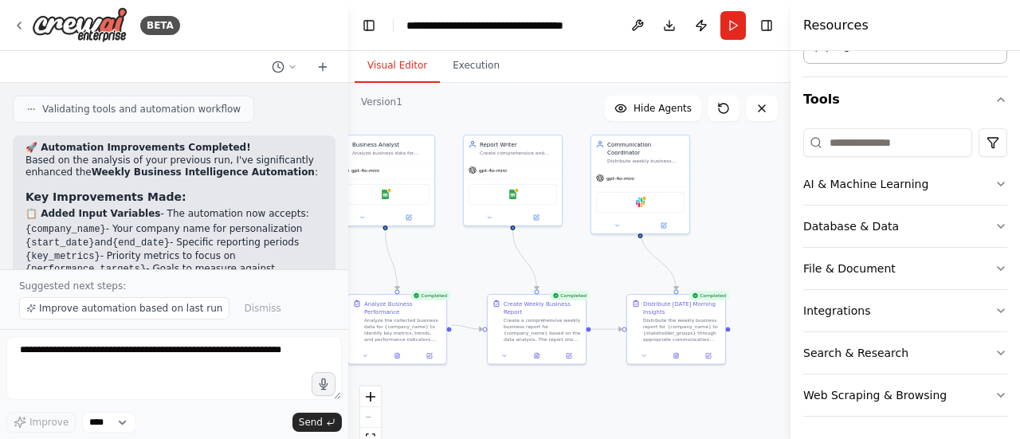
click at [290, 277] on li "{stakeholder_groups} - Target audience for reports" at bounding box center [174, 284] width 297 height 14
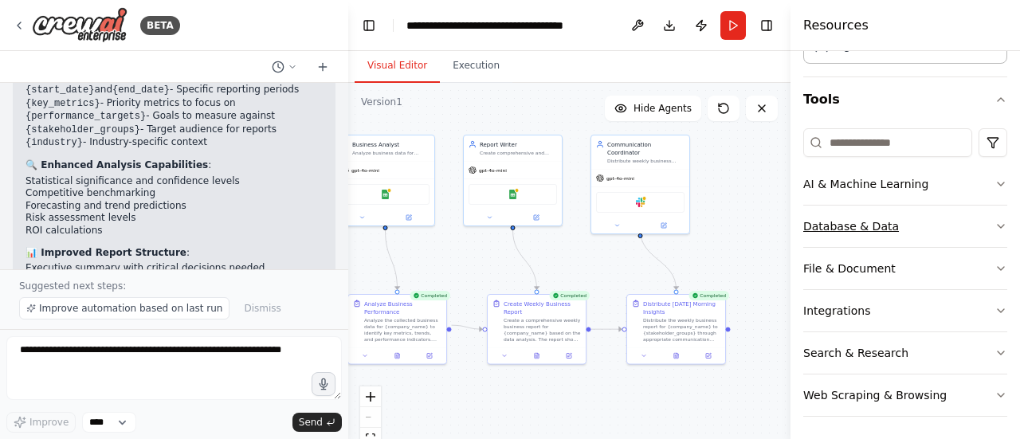
scroll to position [0, 0]
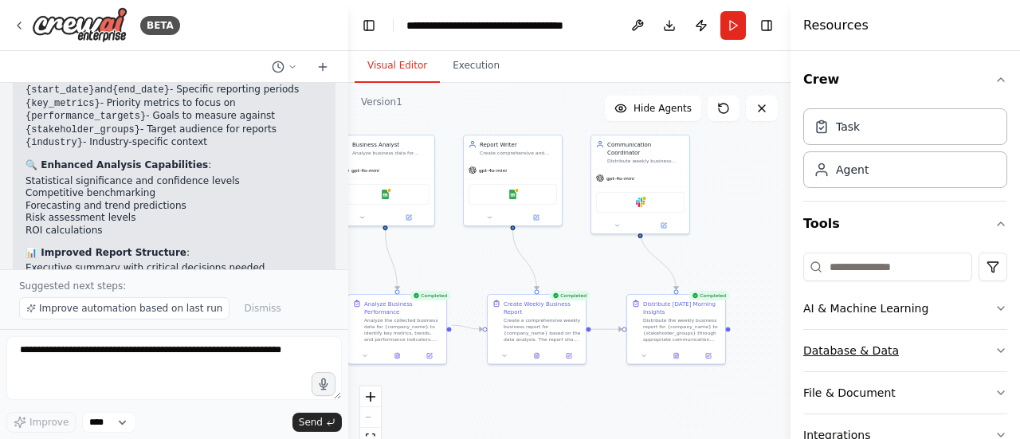
click at [853, 219] on button "Tools" at bounding box center [906, 224] width 204 height 45
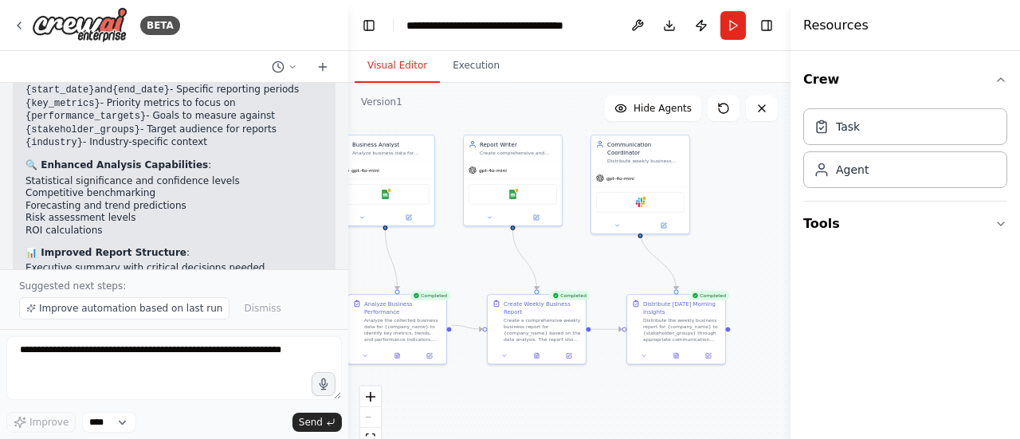
click at [853, 219] on button "Tools" at bounding box center [906, 224] width 204 height 45
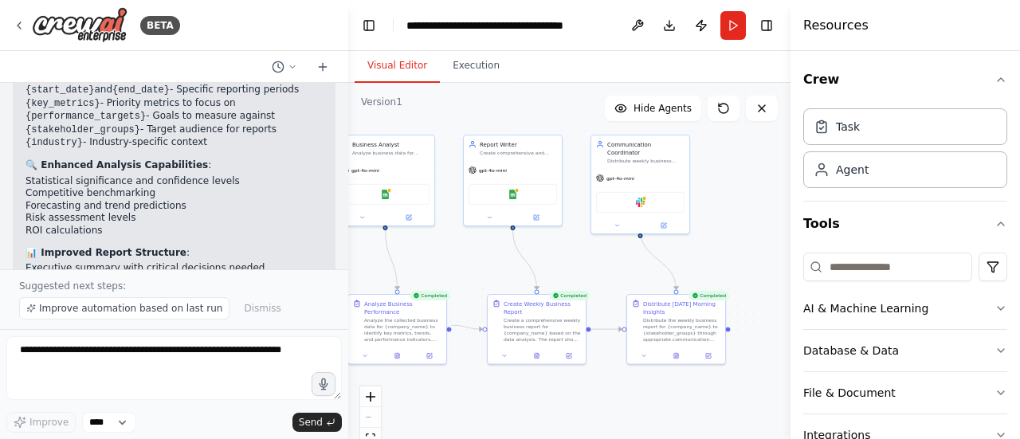
click at [488, 84] on div ".deletable-edge-delete-btn { width: 20px; height: 20px; border: 0px solid #ffff…" at bounding box center [569, 282] width 442 height 399
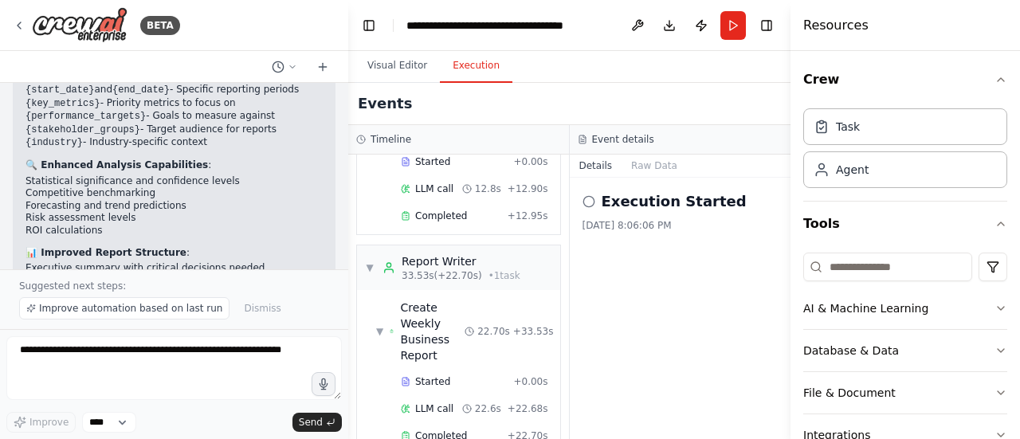
click at [474, 71] on button "Execution" at bounding box center [476, 65] width 73 height 33
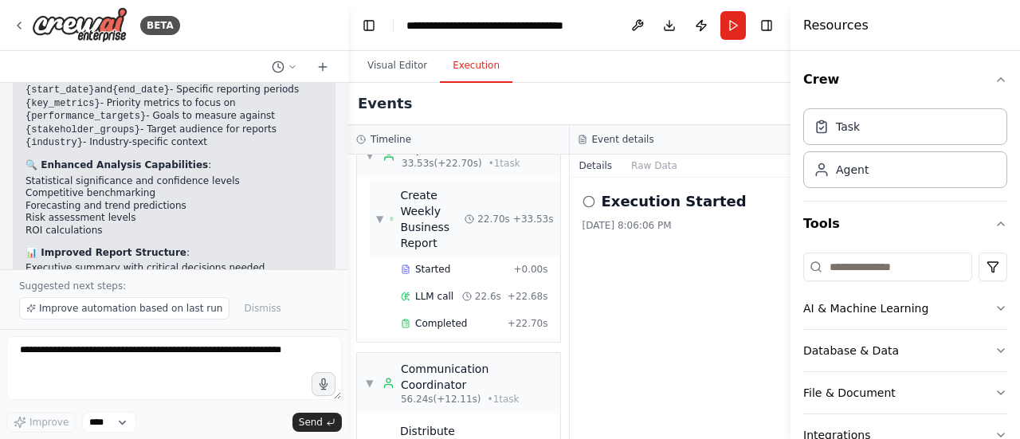
scroll to position [390, 0]
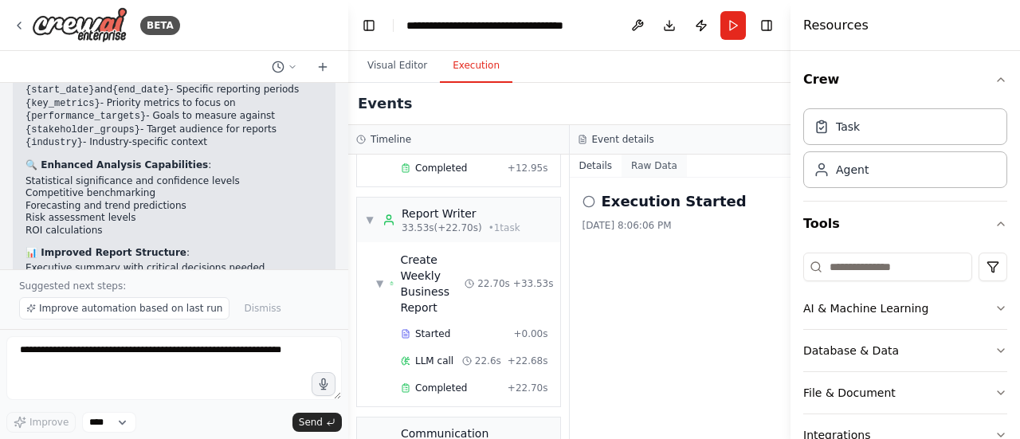
click at [652, 162] on button "Raw Data" at bounding box center [654, 166] width 65 height 22
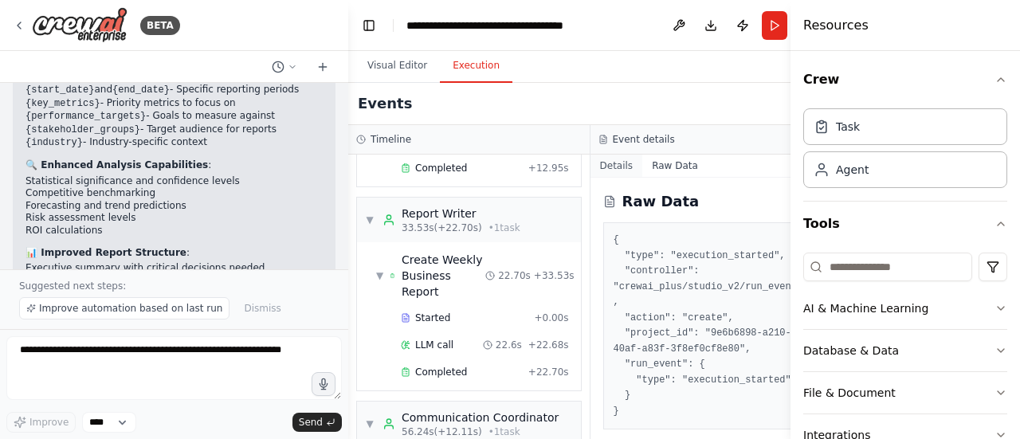
click at [618, 163] on button "Details" at bounding box center [617, 166] width 53 height 22
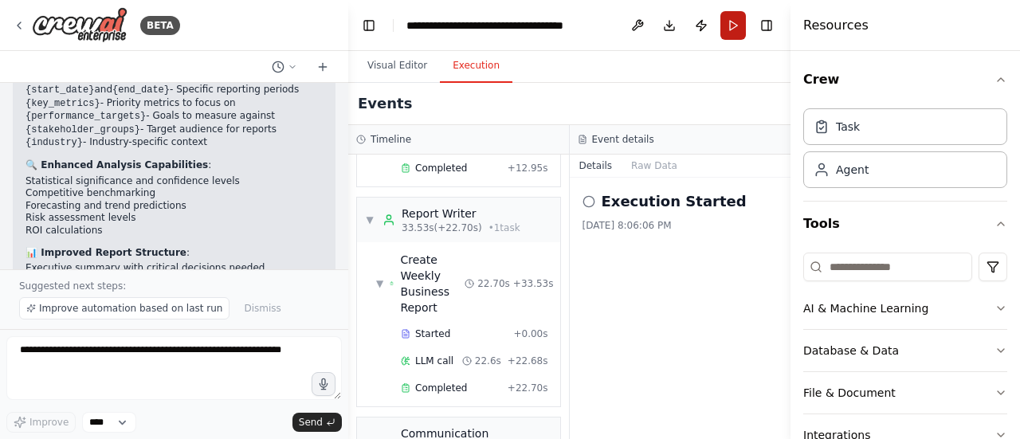
click at [726, 25] on button "Run" at bounding box center [734, 25] width 26 height 29
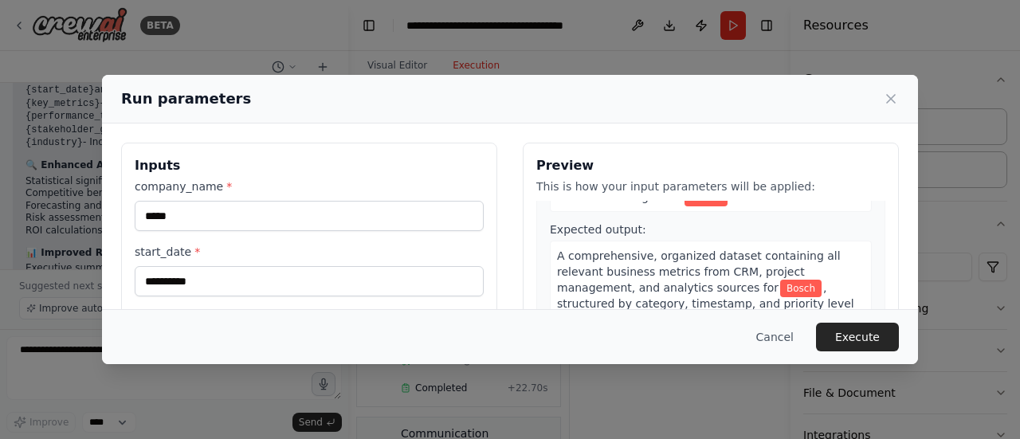
scroll to position [289, 0]
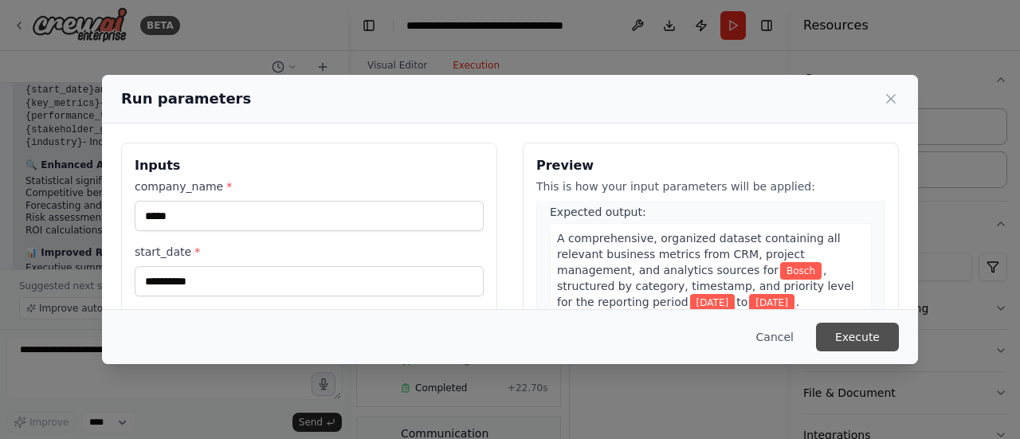
click at [863, 344] on button "Execute" at bounding box center [857, 337] width 83 height 29
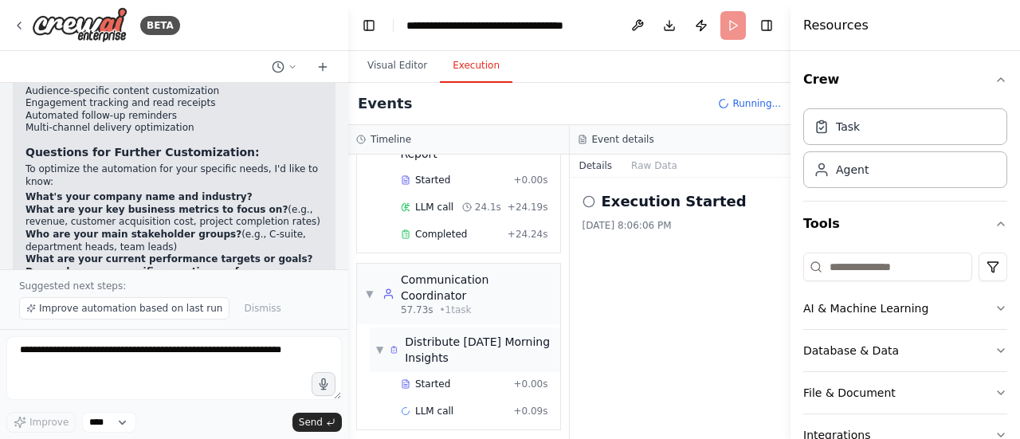
scroll to position [602, 0]
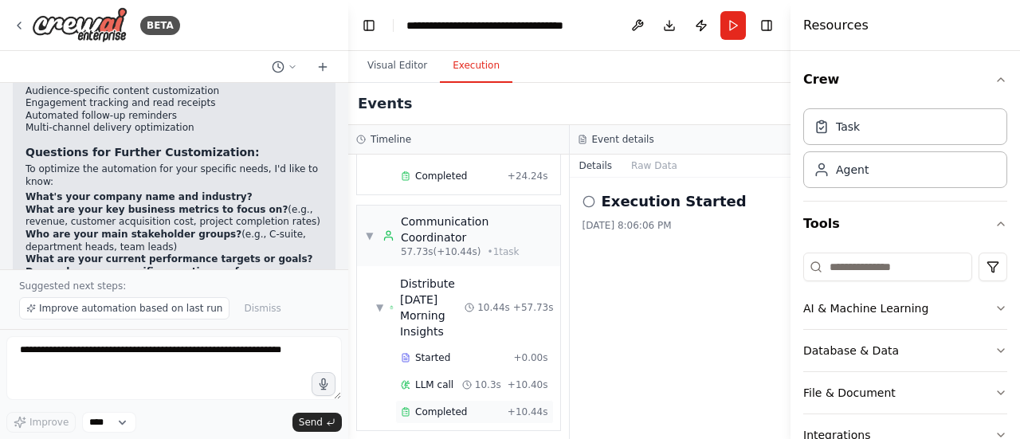
click at [446, 406] on span "Completed" at bounding box center [441, 412] width 52 height 13
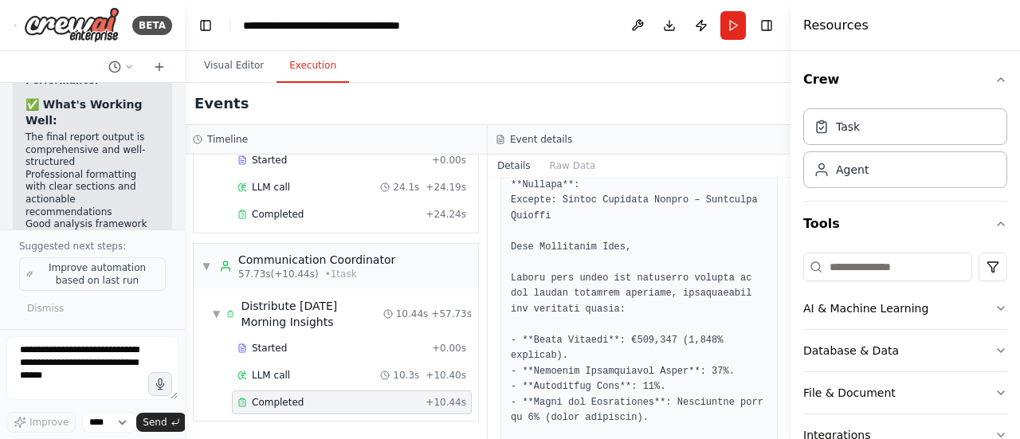
scroll to position [6203, 0]
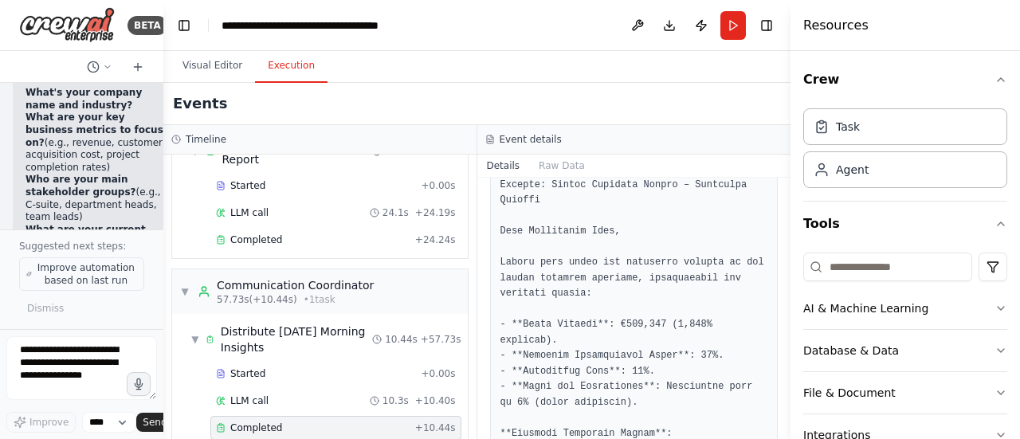
drag, startPoint x: 346, startPoint y: 114, endPoint x: 129, endPoint y: 281, distance: 274.0
click at [129, 281] on div "BETA Set up a crew that collects data from multiple sources (CRM, analytics, pr…" at bounding box center [81, 219] width 163 height 439
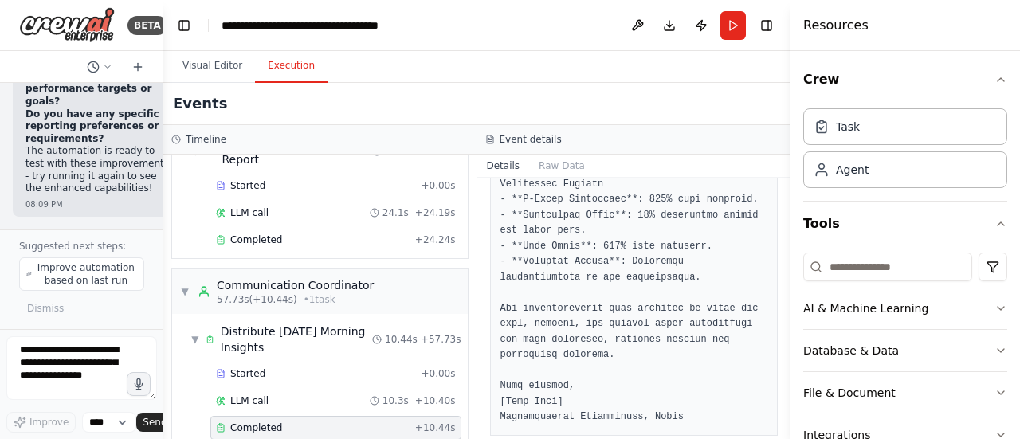
scroll to position [1772, 0]
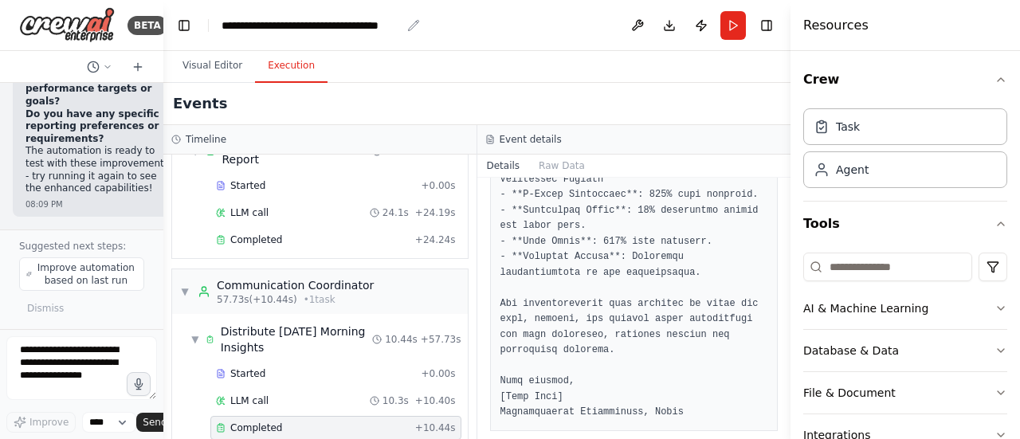
click at [352, 32] on div "**********" at bounding box center [311, 26] width 179 height 16
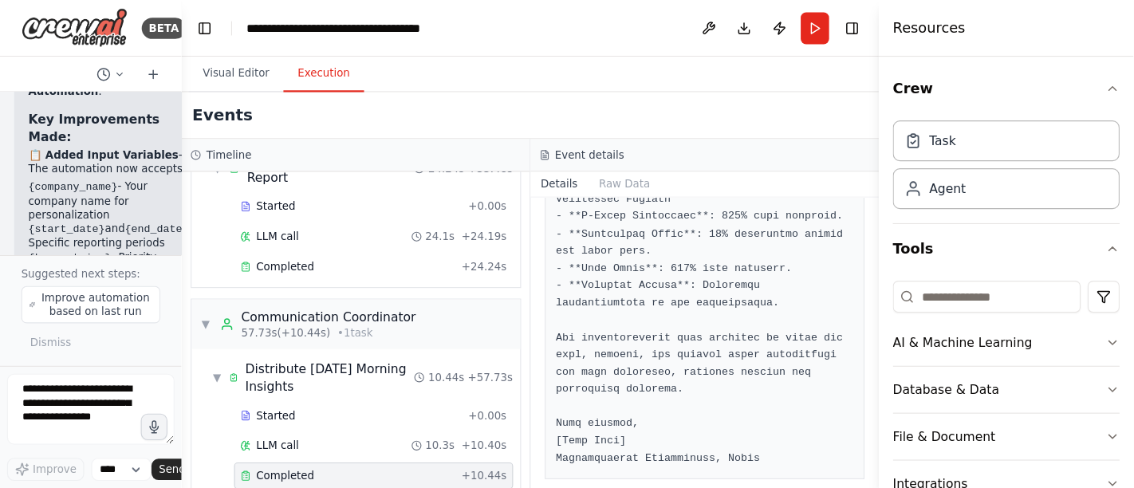
scroll to position [5459, 0]
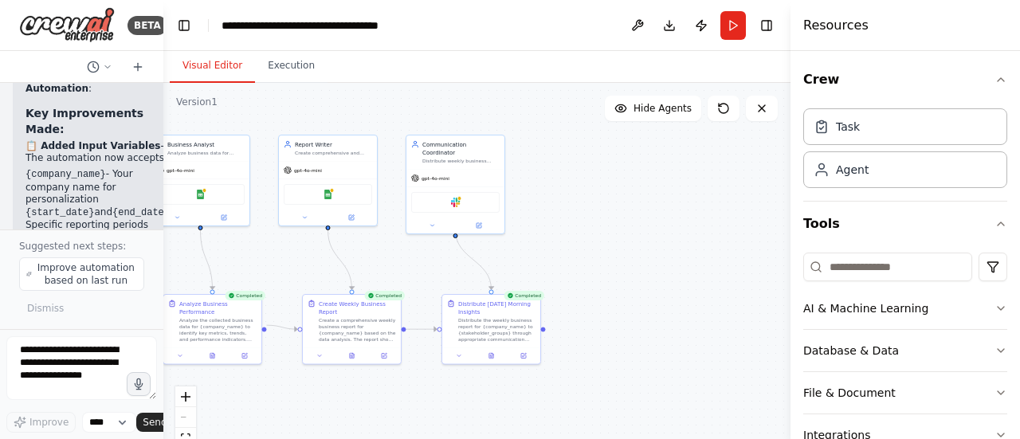
click at [210, 75] on button "Visual Editor" at bounding box center [212, 65] width 85 height 33
click at [702, 26] on button "Publish" at bounding box center [702, 25] width 26 height 29
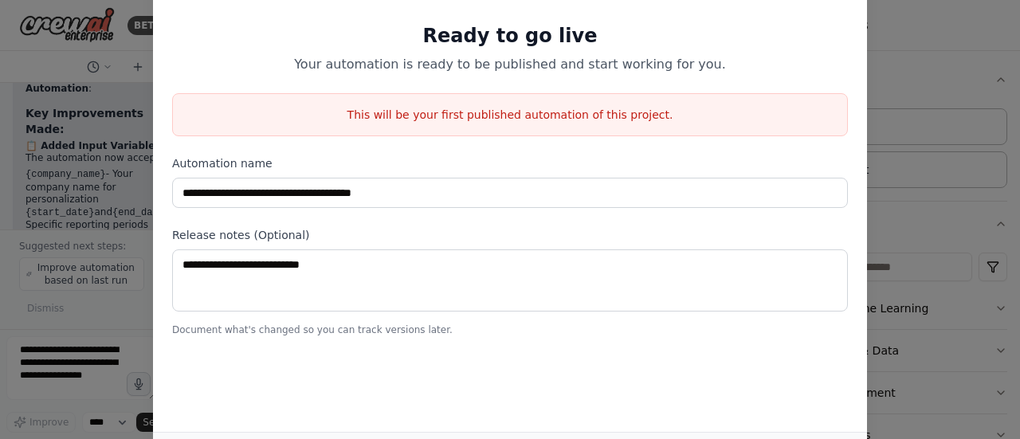
click at [893, 107] on div "**********" at bounding box center [510, 219] width 1020 height 439
click at [82, 135] on div "**********" at bounding box center [510, 219] width 1020 height 439
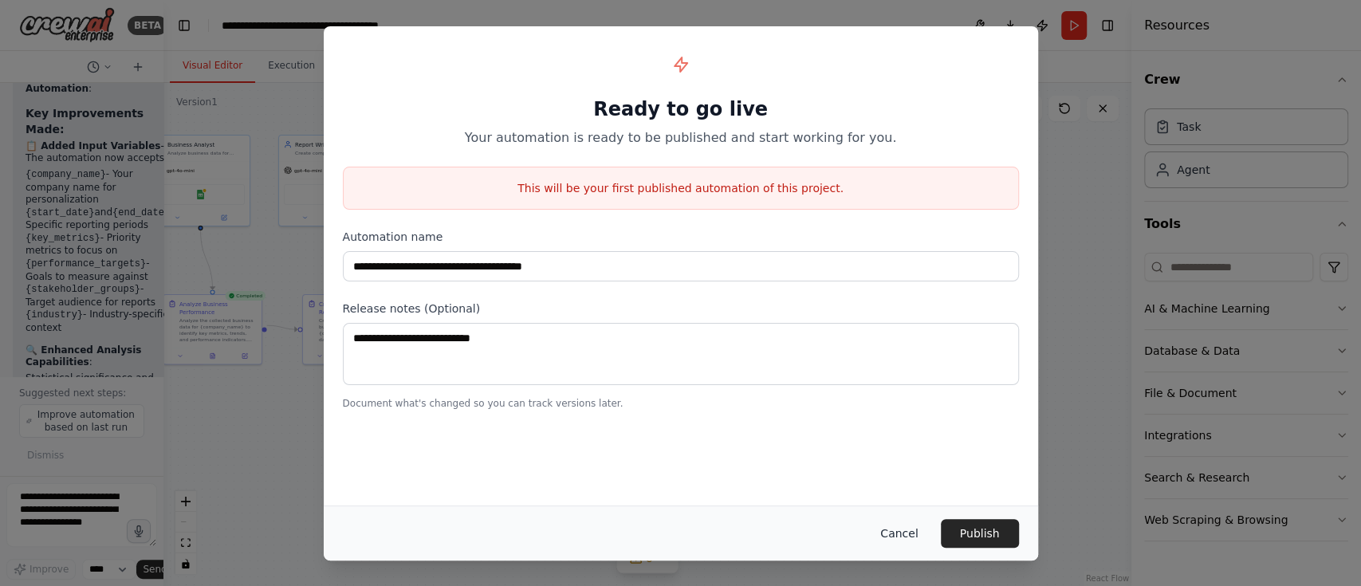
drag, startPoint x: 735, startPoint y: 1, endPoint x: 911, endPoint y: 533, distance: 561.0
click at [911, 438] on button "Cancel" at bounding box center [898, 533] width 63 height 29
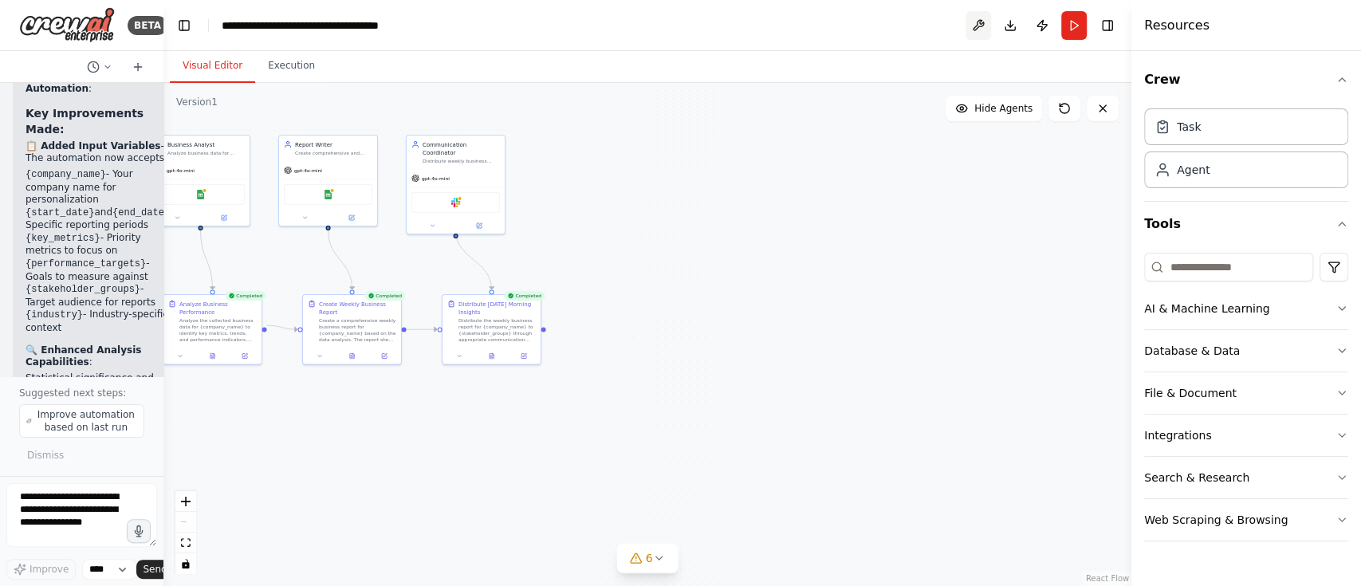
click at [983, 29] on button at bounding box center [978, 25] width 26 height 29
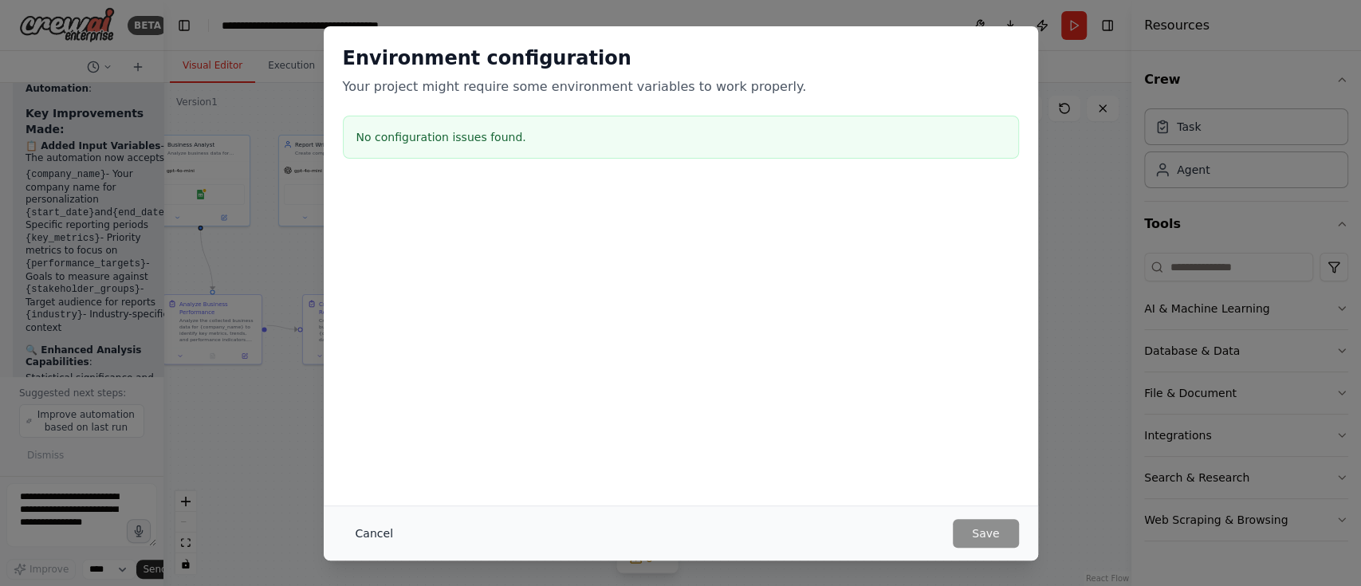
click at [382, 438] on button "Cancel" at bounding box center [374, 533] width 63 height 29
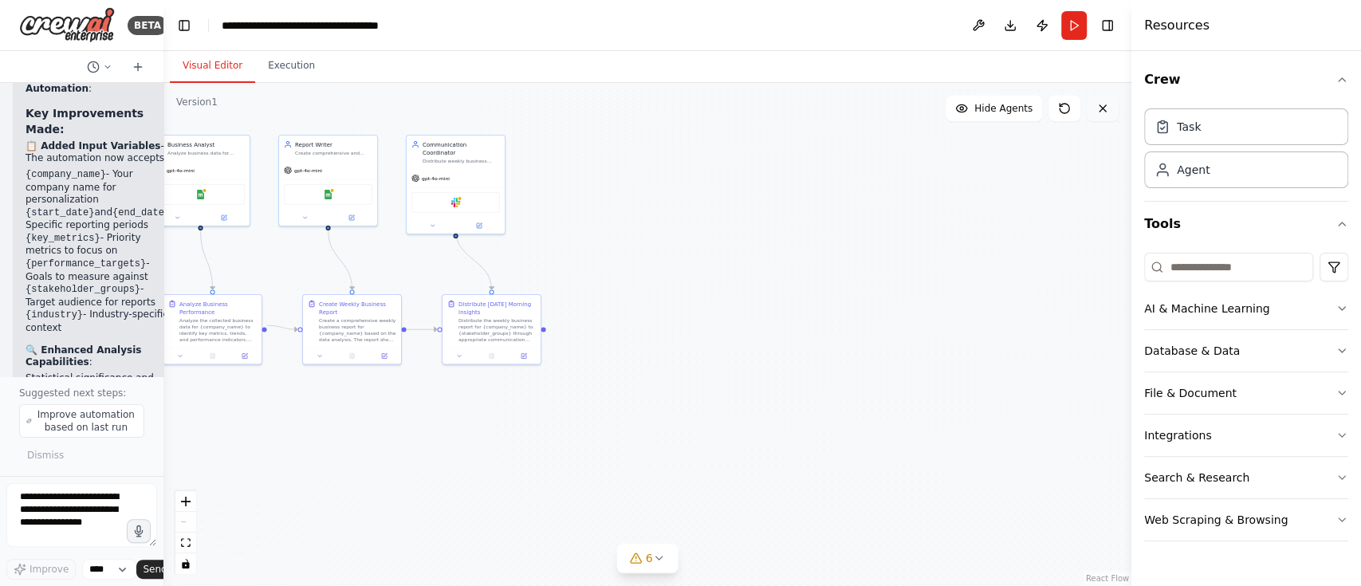
click at [1020, 110] on icon at bounding box center [1102, 108] width 13 height 13
click at [1020, 105] on icon at bounding box center [1102, 108] width 13 height 13
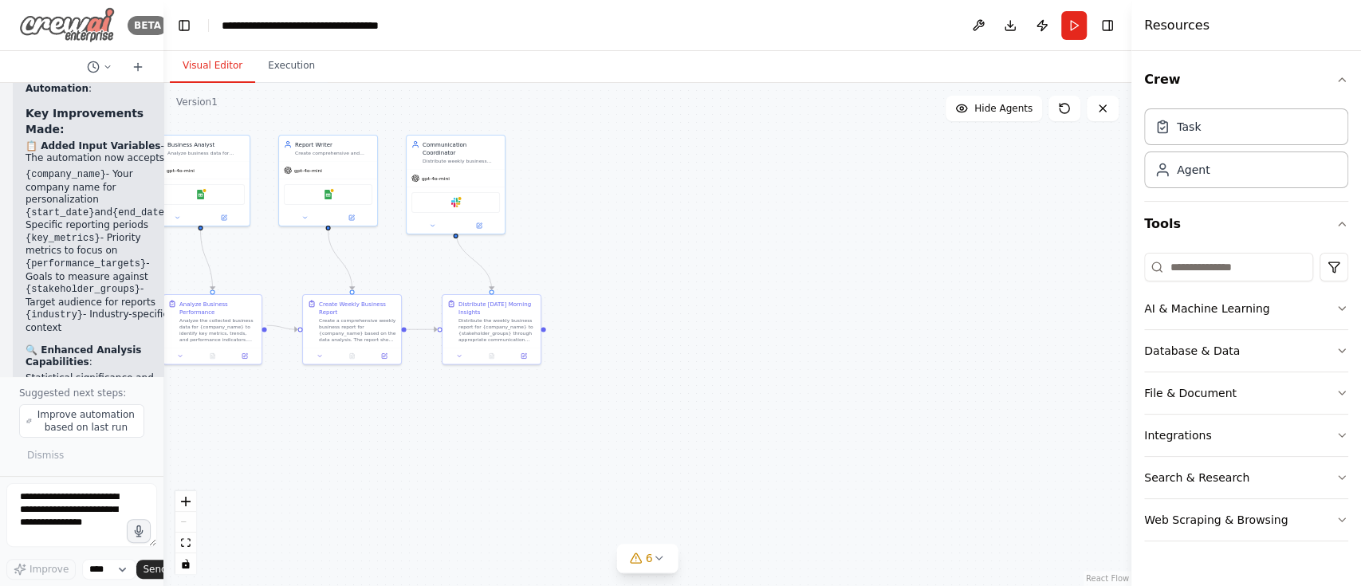
click at [45, 26] on img at bounding box center [67, 25] width 96 height 36
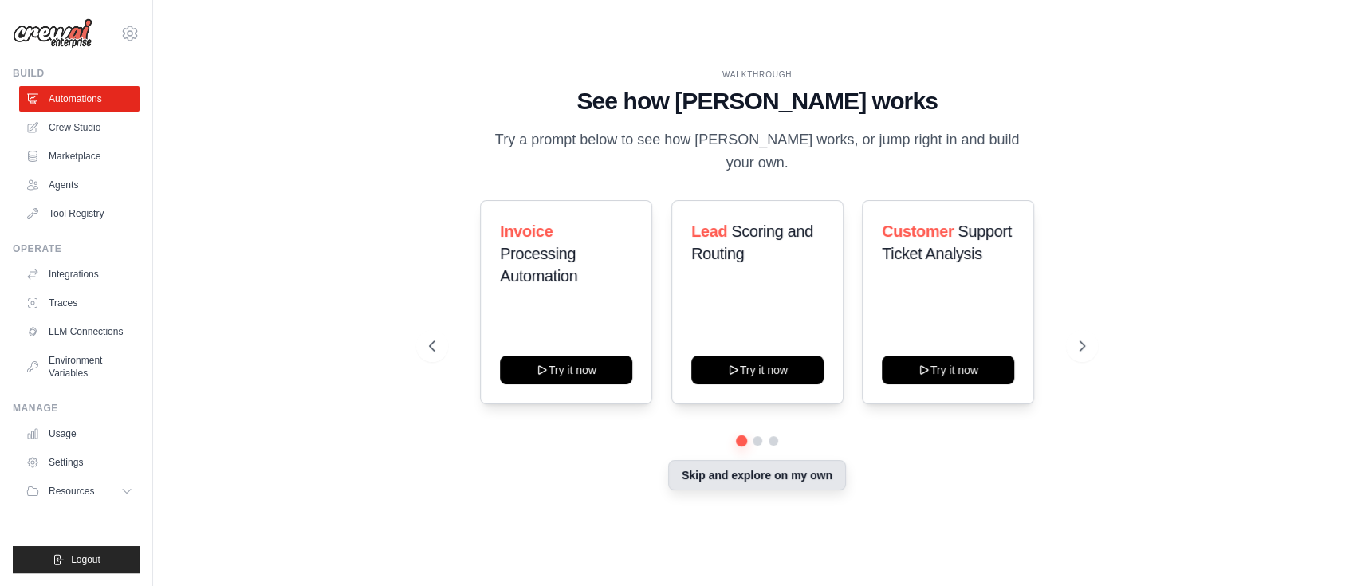
click at [787, 472] on button "Skip and explore on my own" at bounding box center [757, 475] width 178 height 30
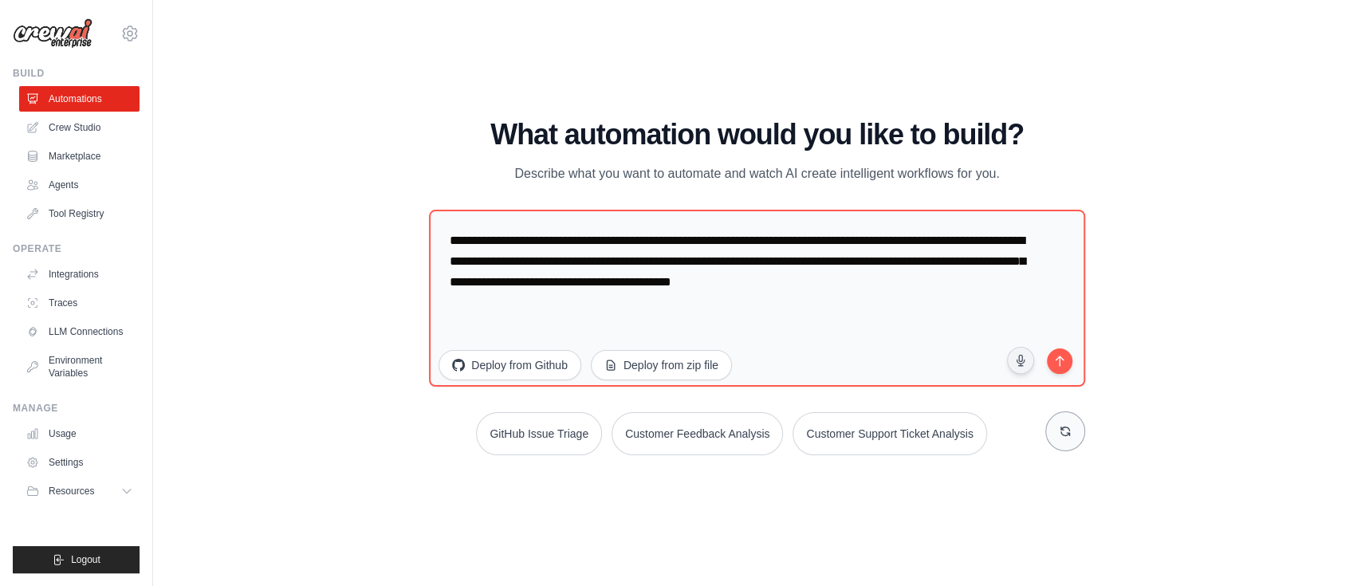
click at [1081, 430] on button at bounding box center [1065, 431] width 40 height 40
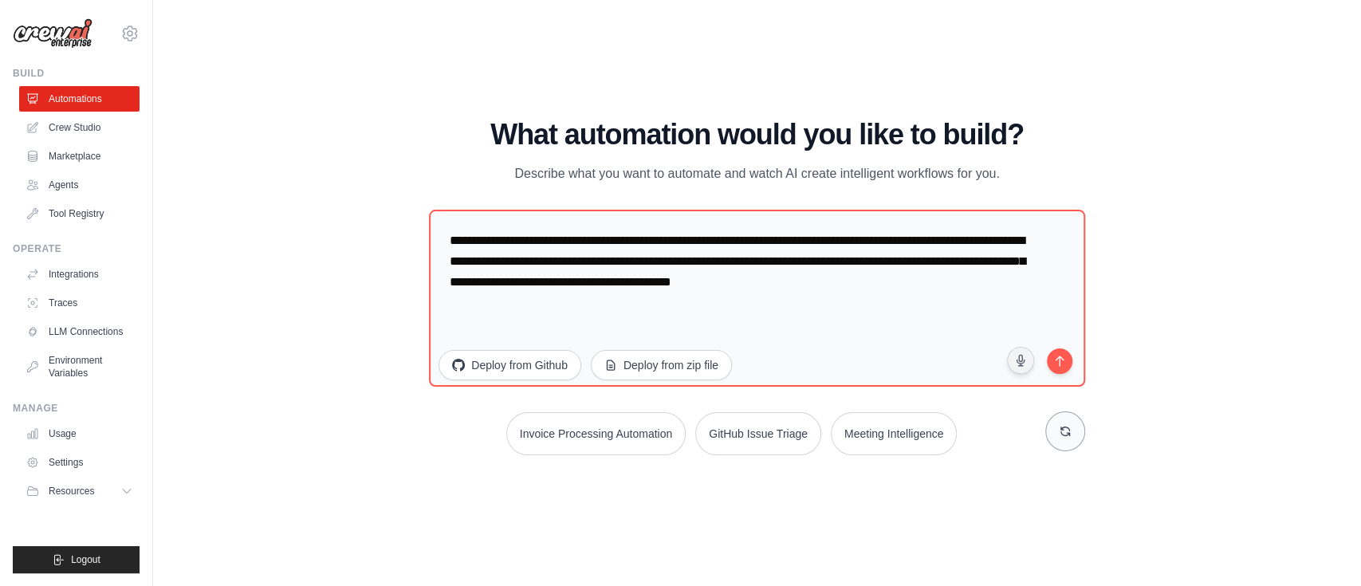
click at [1081, 430] on button at bounding box center [1065, 431] width 40 height 40
click at [83, 130] on link "Crew Studio" at bounding box center [81, 128] width 120 height 26
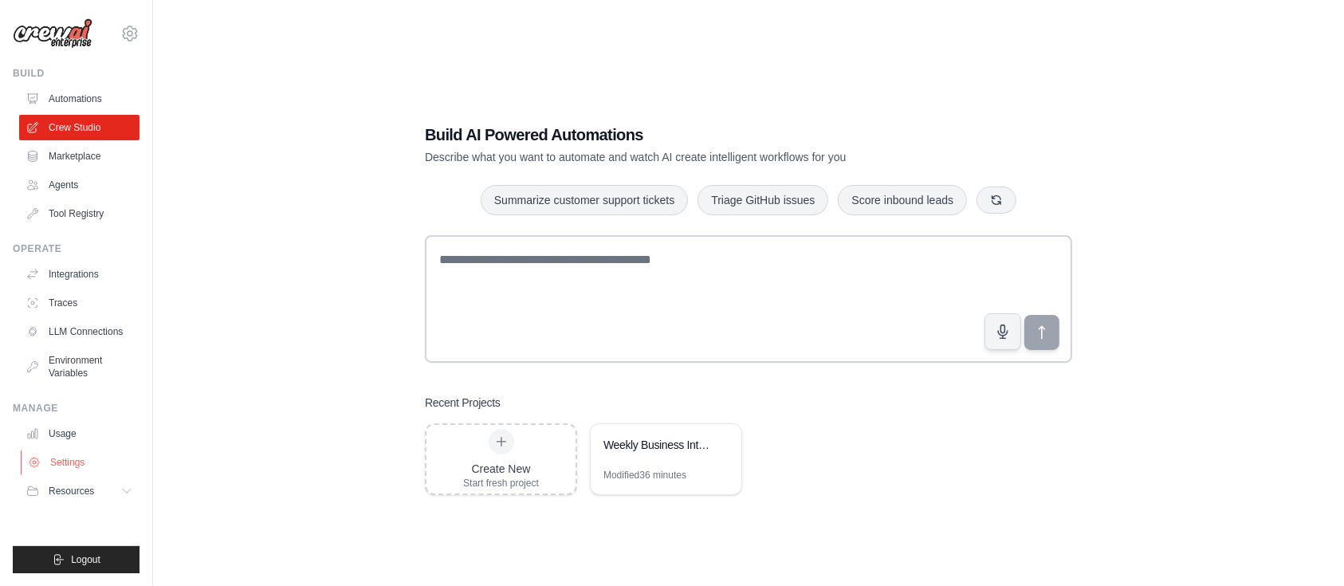
scroll to position [32, 0]
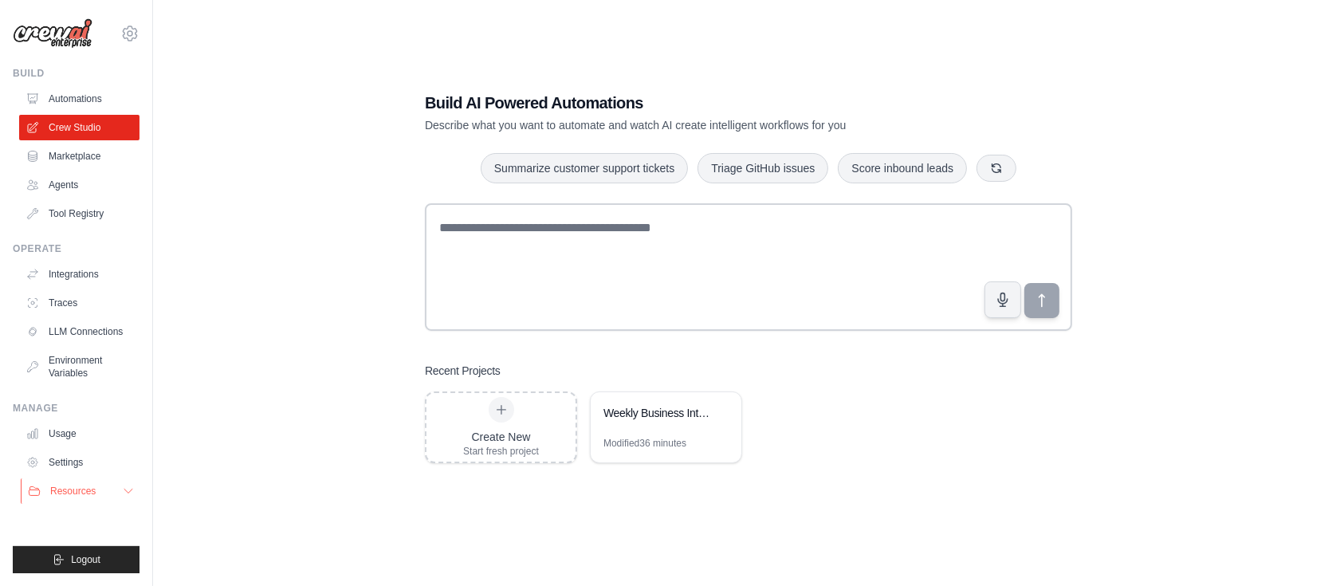
click at [80, 489] on span "Resources" at bounding box center [72, 491] width 45 height 13
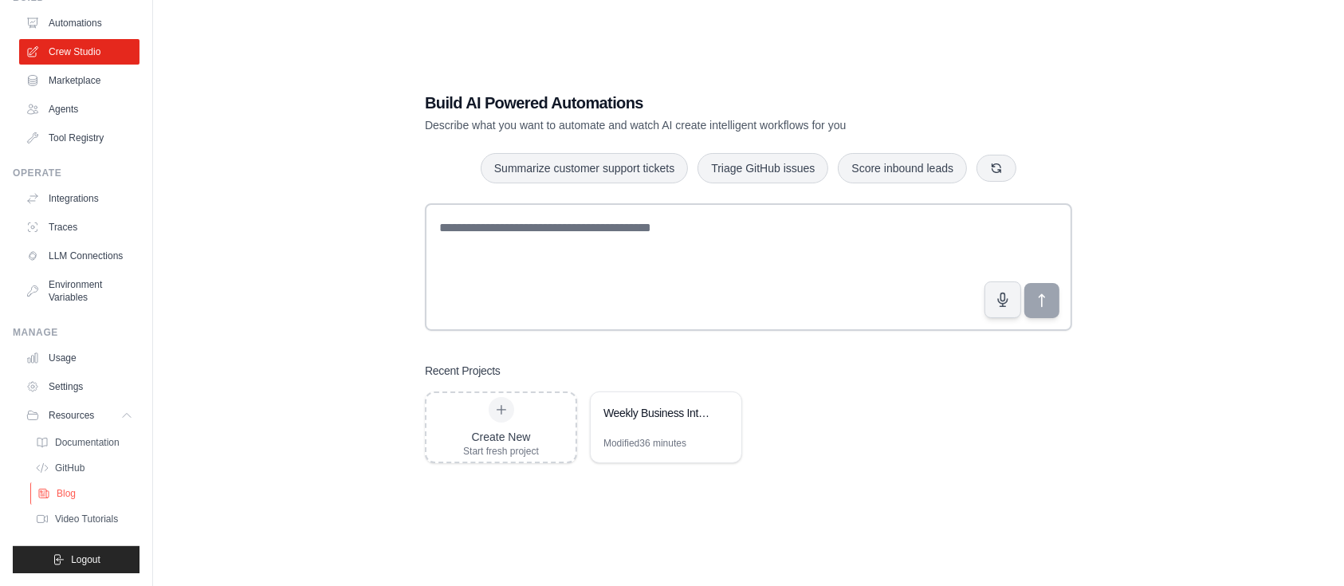
scroll to position [0, 0]
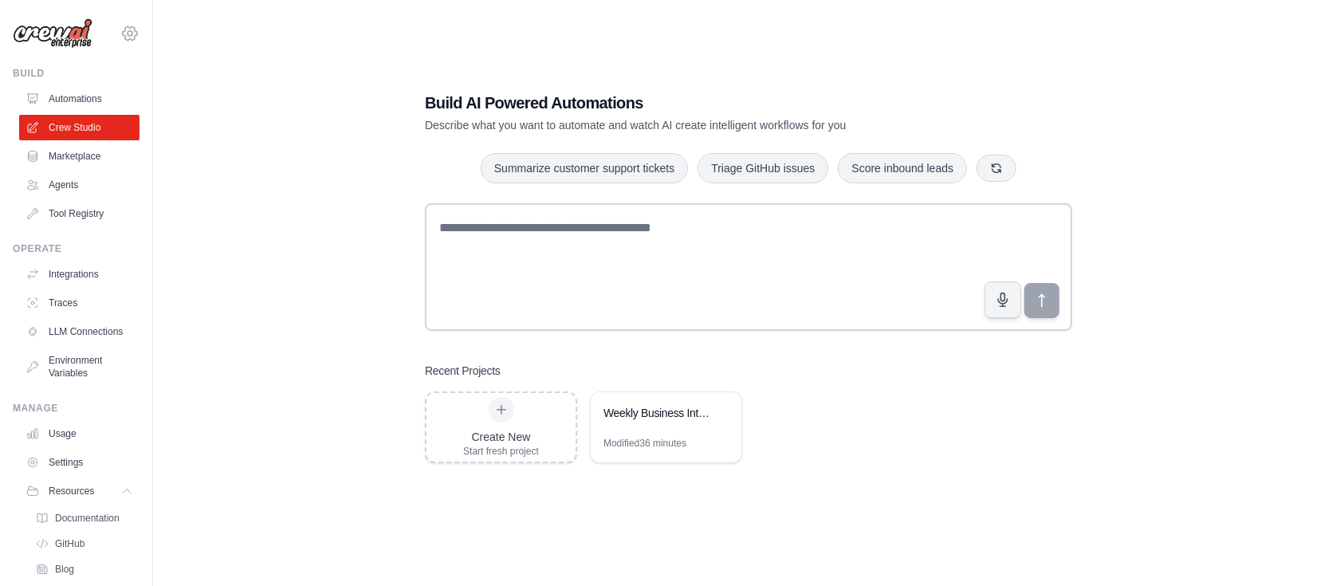
click at [120, 26] on icon at bounding box center [129, 33] width 19 height 19
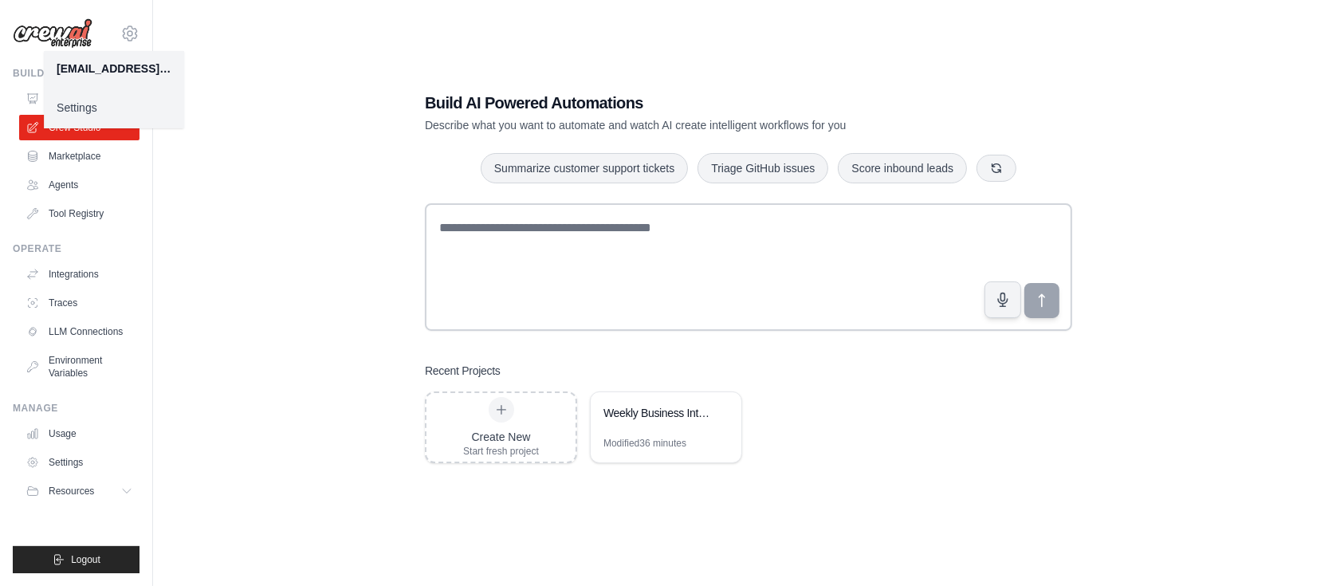
click at [82, 105] on link "Settings" at bounding box center [114, 107] width 140 height 29
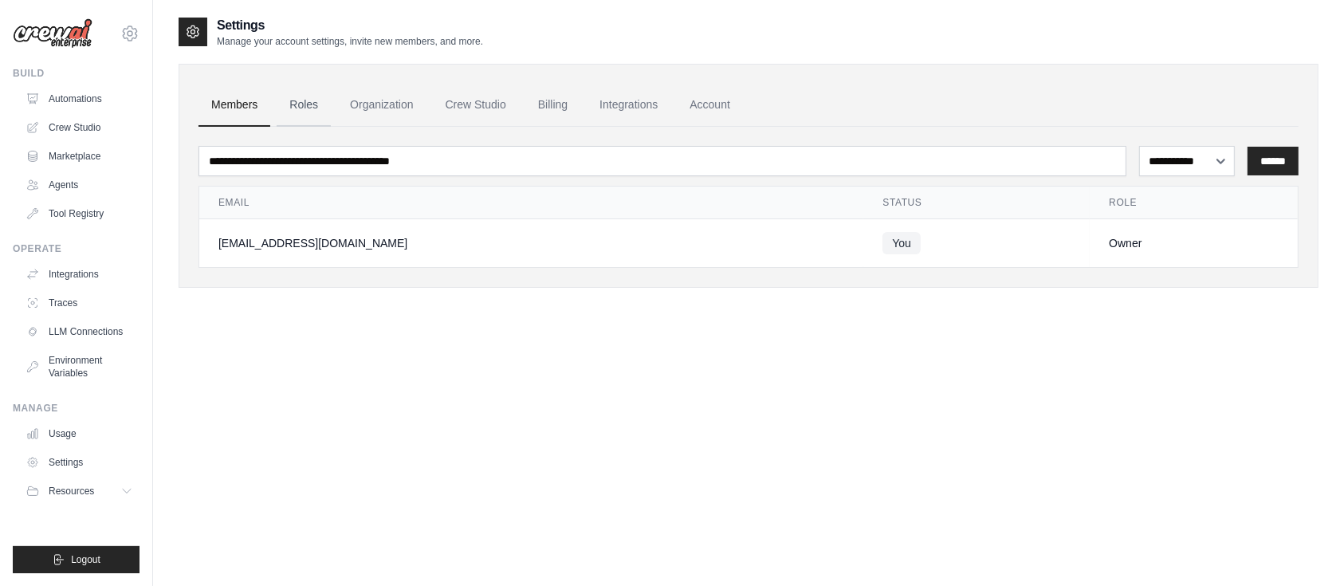
click at [319, 99] on link "Roles" at bounding box center [304, 105] width 54 height 43
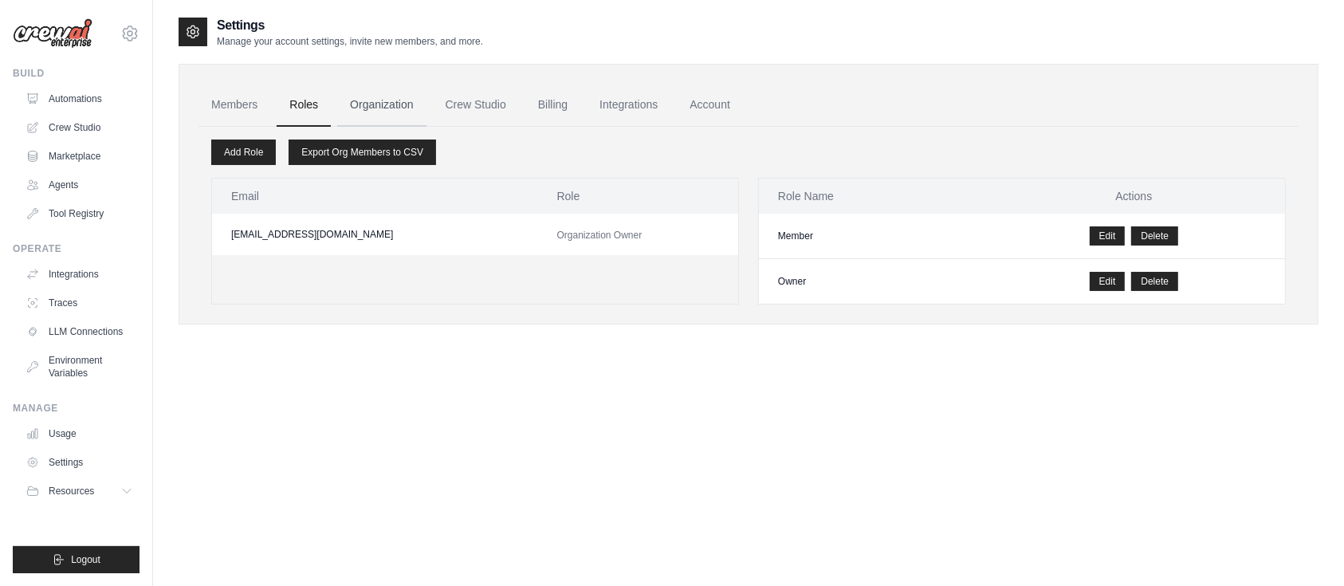
click at [403, 110] on link "Organization" at bounding box center [381, 105] width 88 height 43
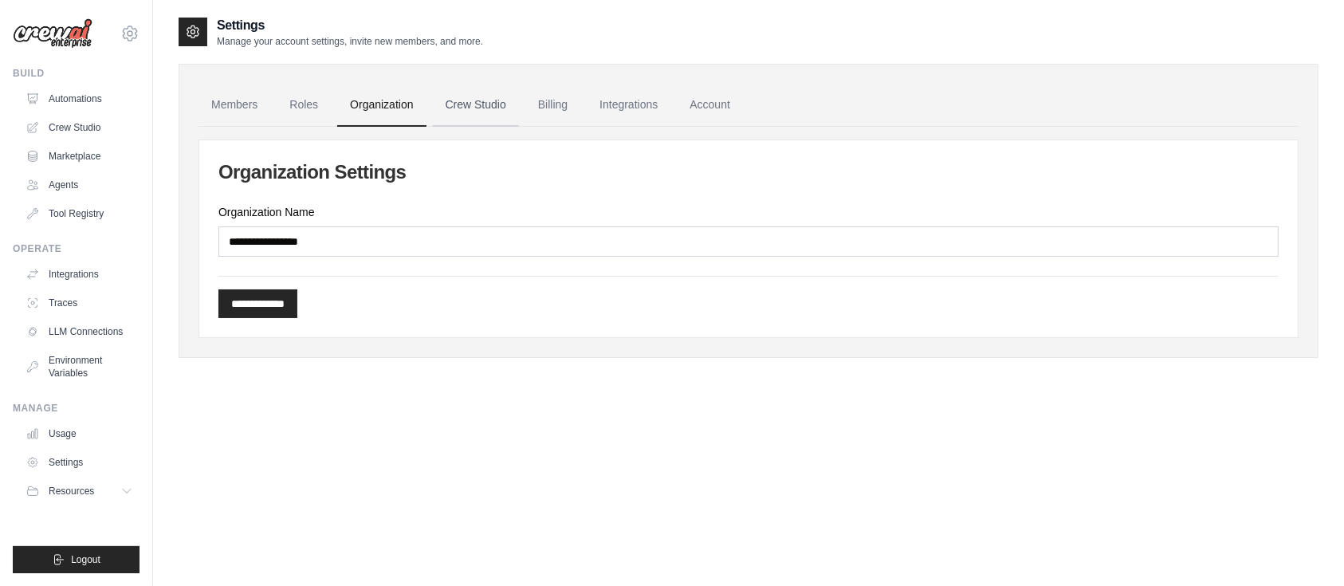
click at [482, 111] on link "Crew Studio" at bounding box center [476, 105] width 86 height 43
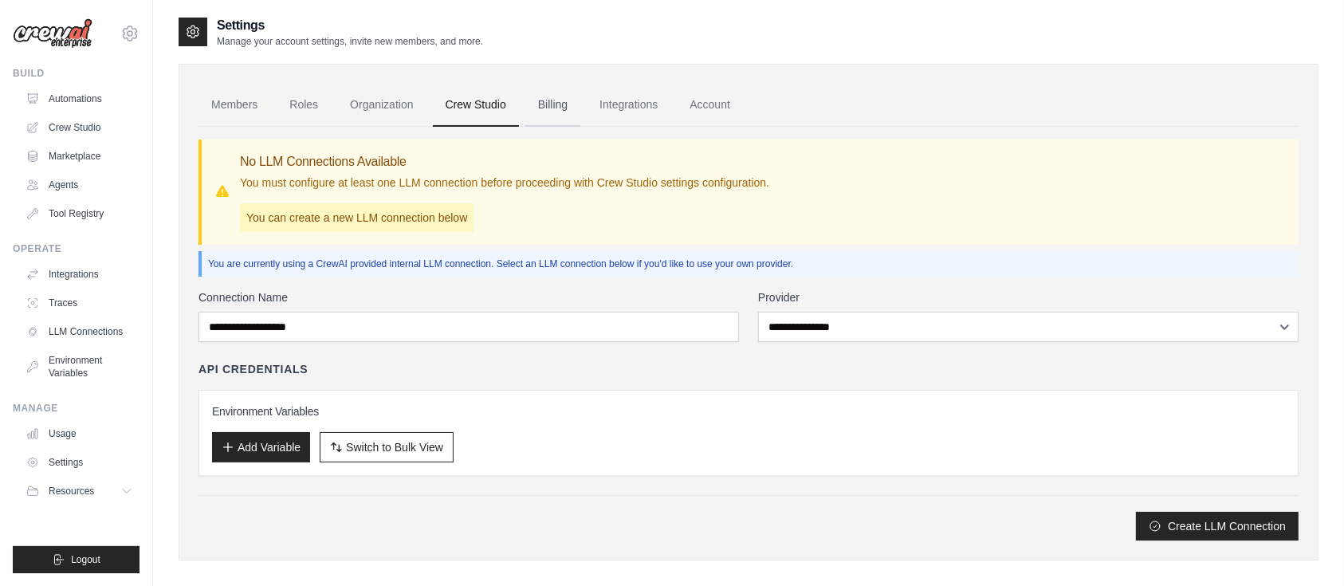
click at [556, 107] on link "Billing" at bounding box center [552, 105] width 55 height 43
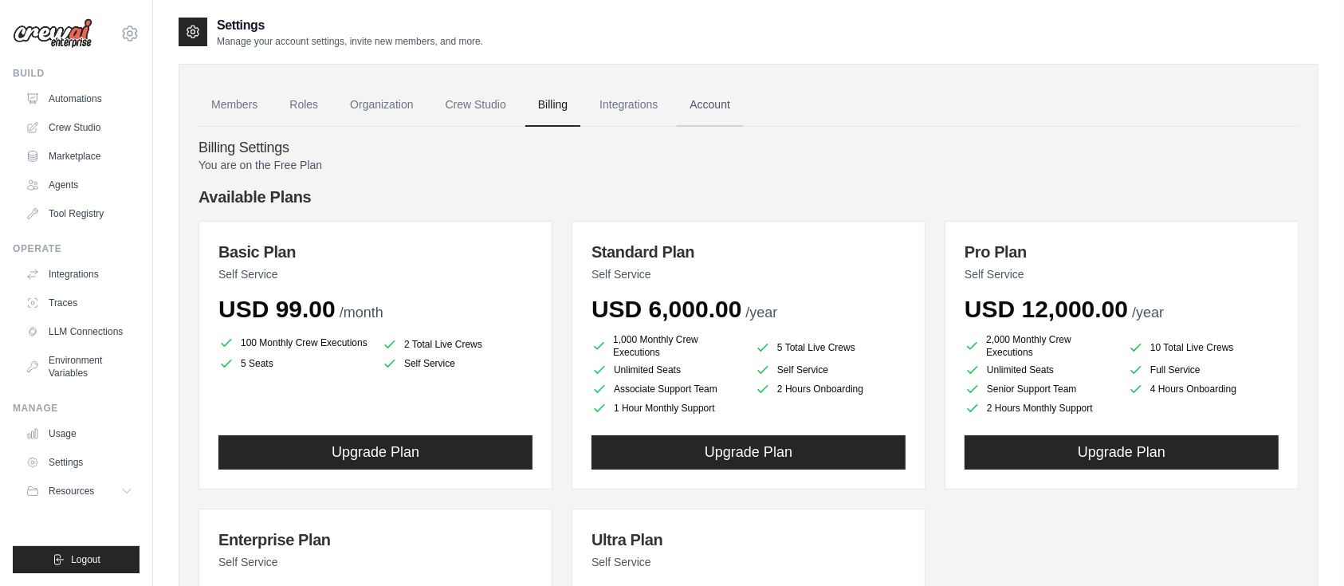
click at [719, 112] on link "Account" at bounding box center [710, 105] width 66 height 43
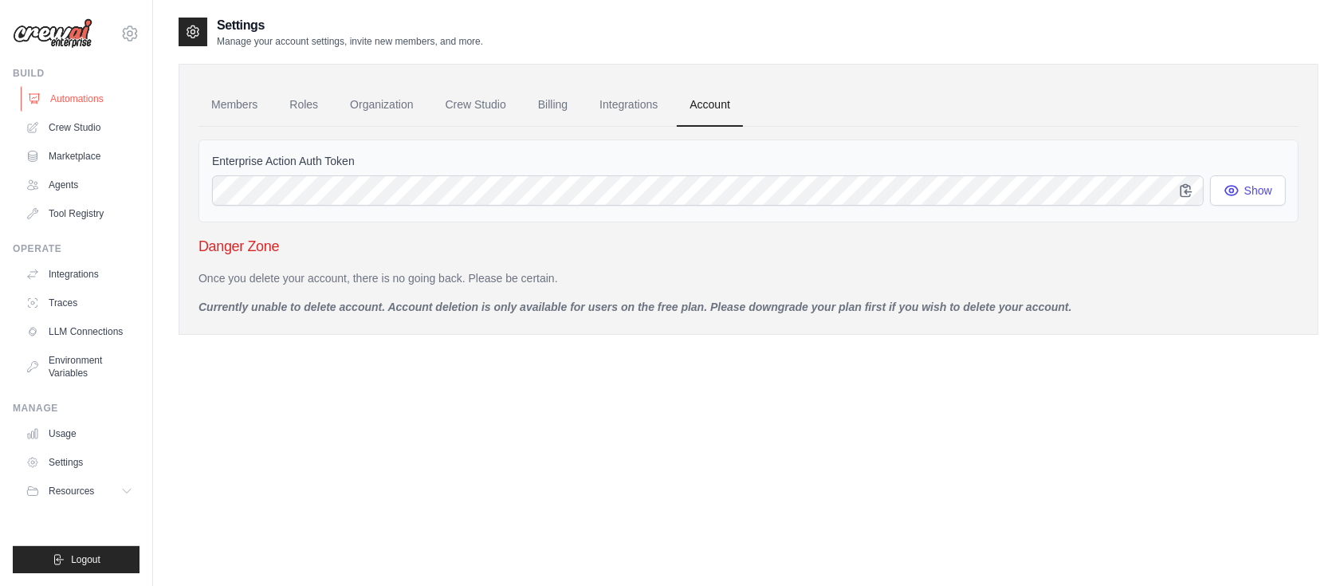
click at [96, 98] on link "Automations" at bounding box center [81, 99] width 120 height 26
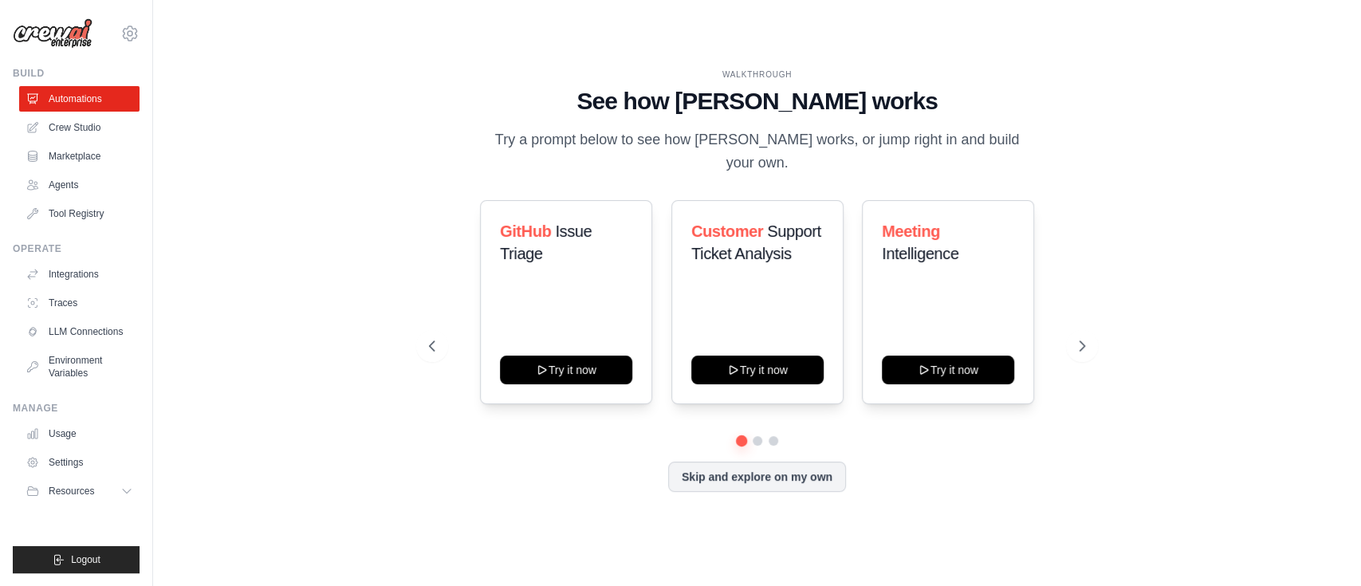
click at [61, 28] on img at bounding box center [53, 33] width 80 height 30
click at [120, 36] on icon at bounding box center [129, 33] width 19 height 19
click at [84, 483] on button "Resources" at bounding box center [81, 491] width 120 height 26
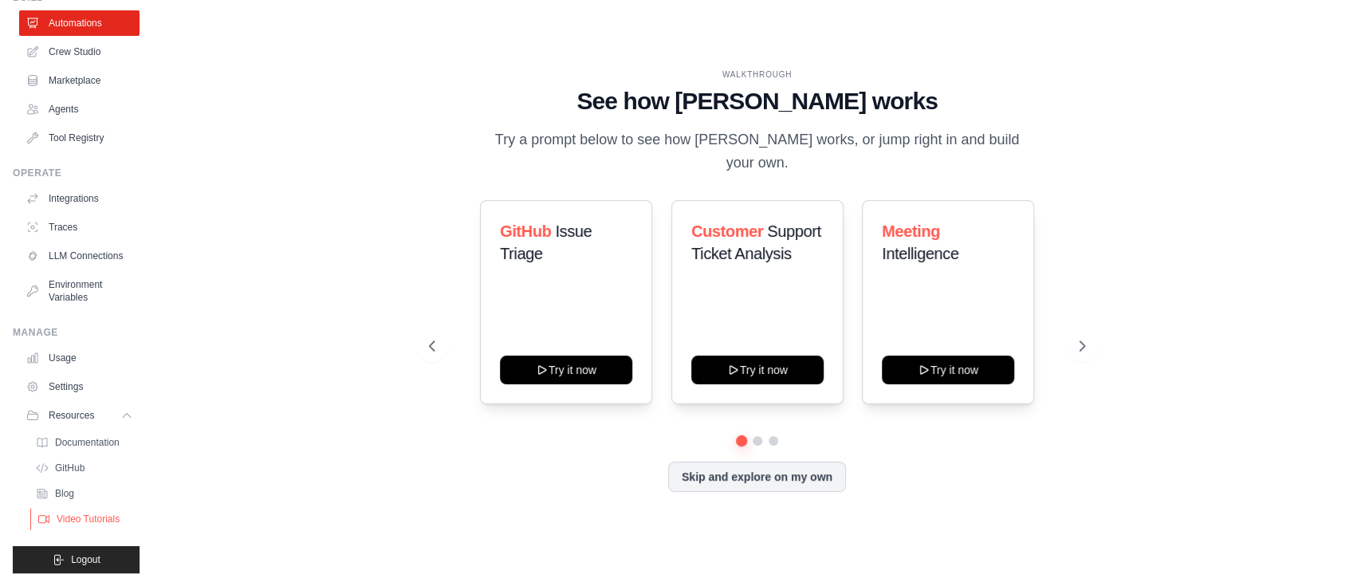
click at [84, 513] on span "Video Tutorials" at bounding box center [88, 519] width 63 height 13
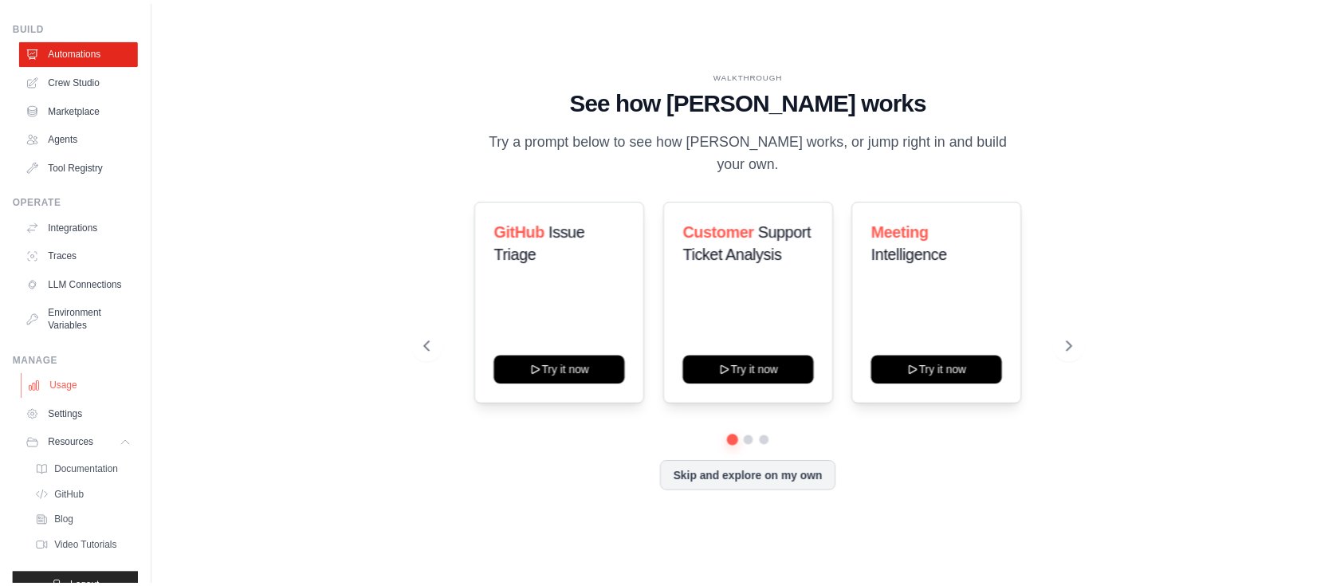
scroll to position [0, 0]
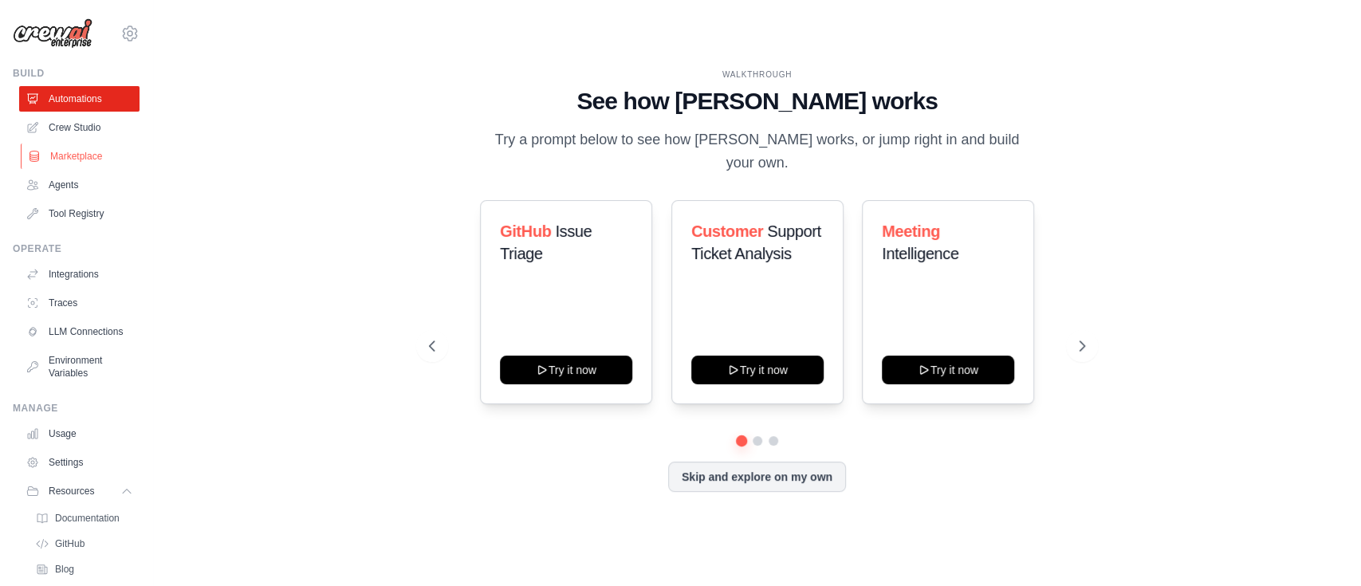
click at [85, 153] on link "Marketplace" at bounding box center [81, 157] width 120 height 26
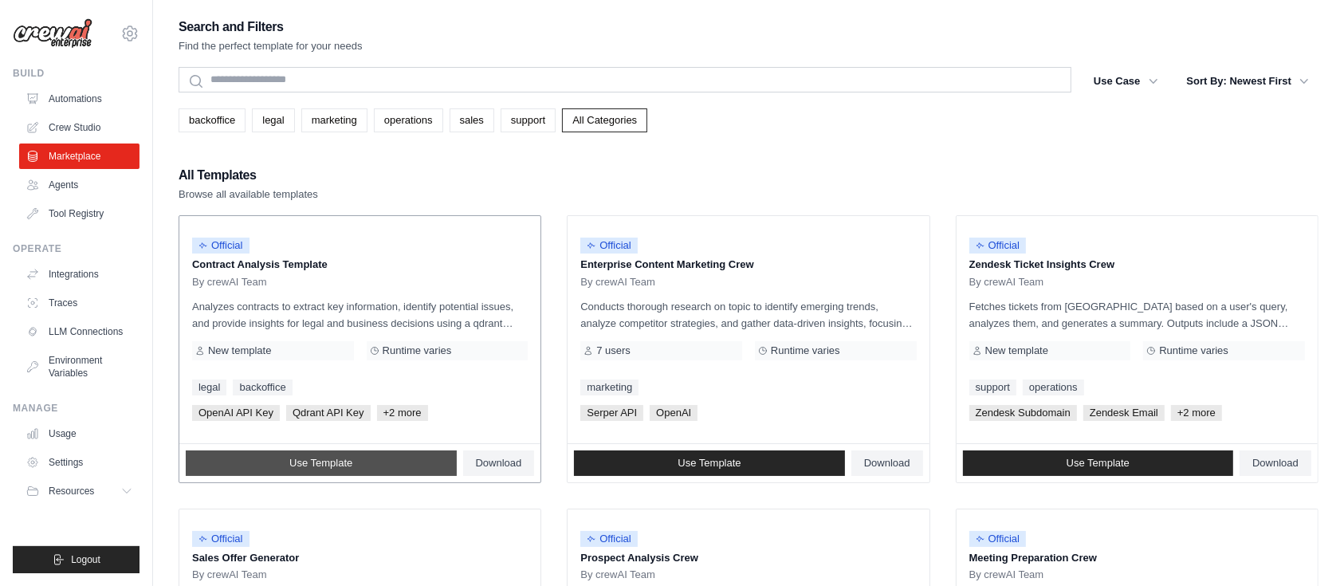
click at [368, 460] on link "Use Template" at bounding box center [321, 463] width 271 height 26
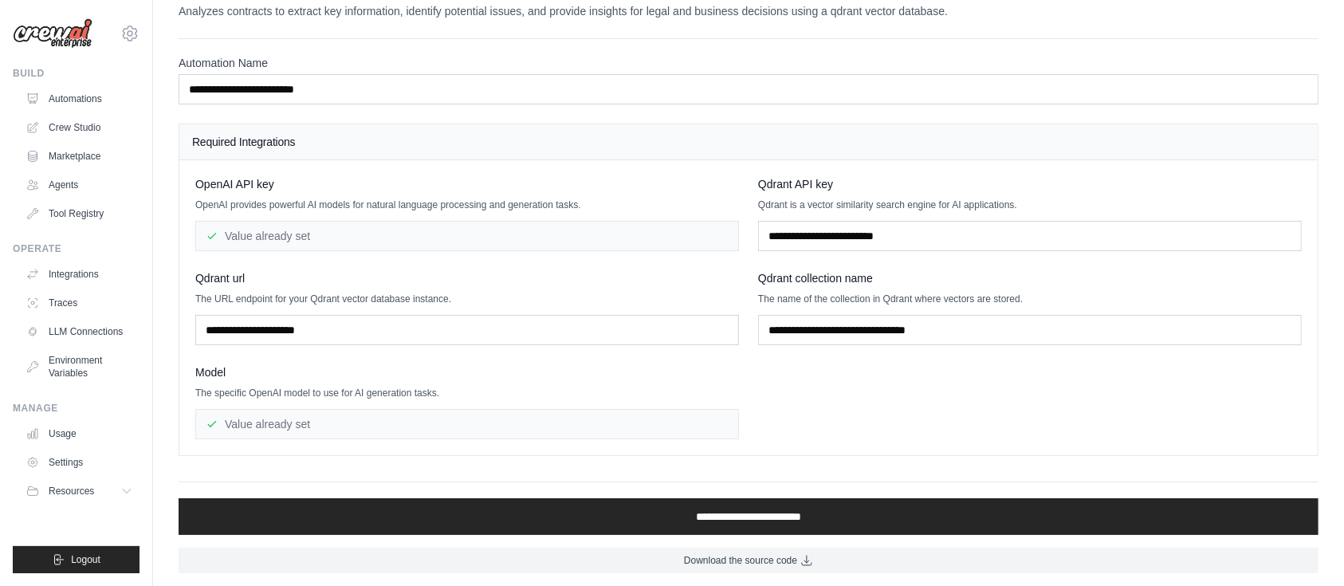
scroll to position [33, 0]
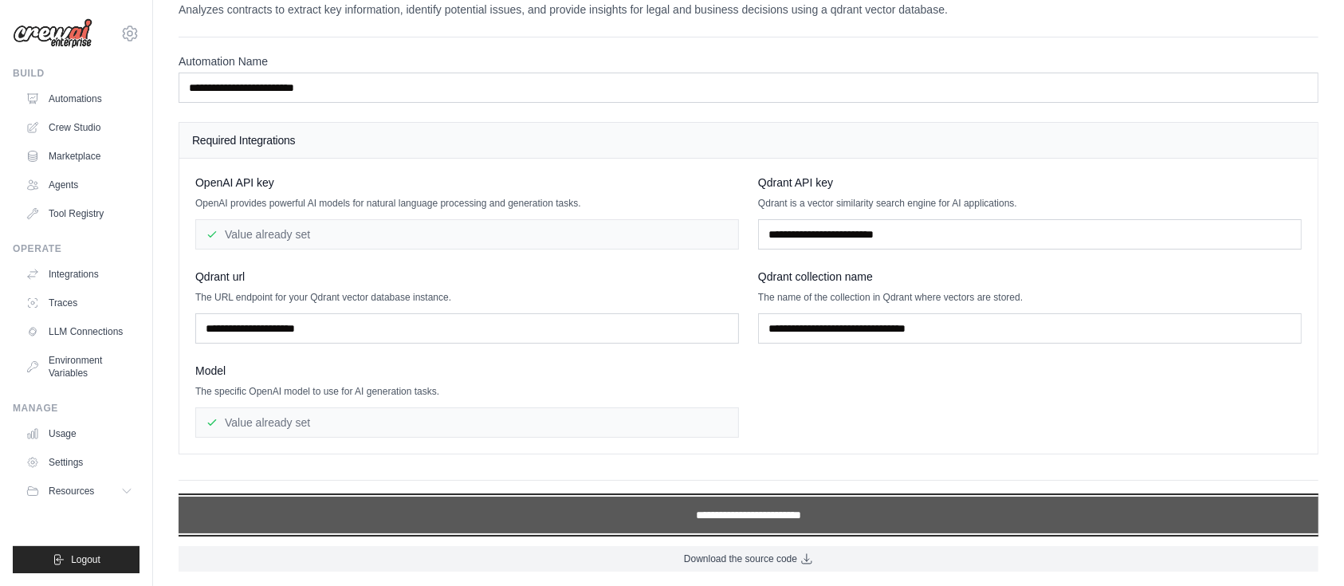
click at [635, 501] on input "**********" at bounding box center [749, 515] width 1140 height 37
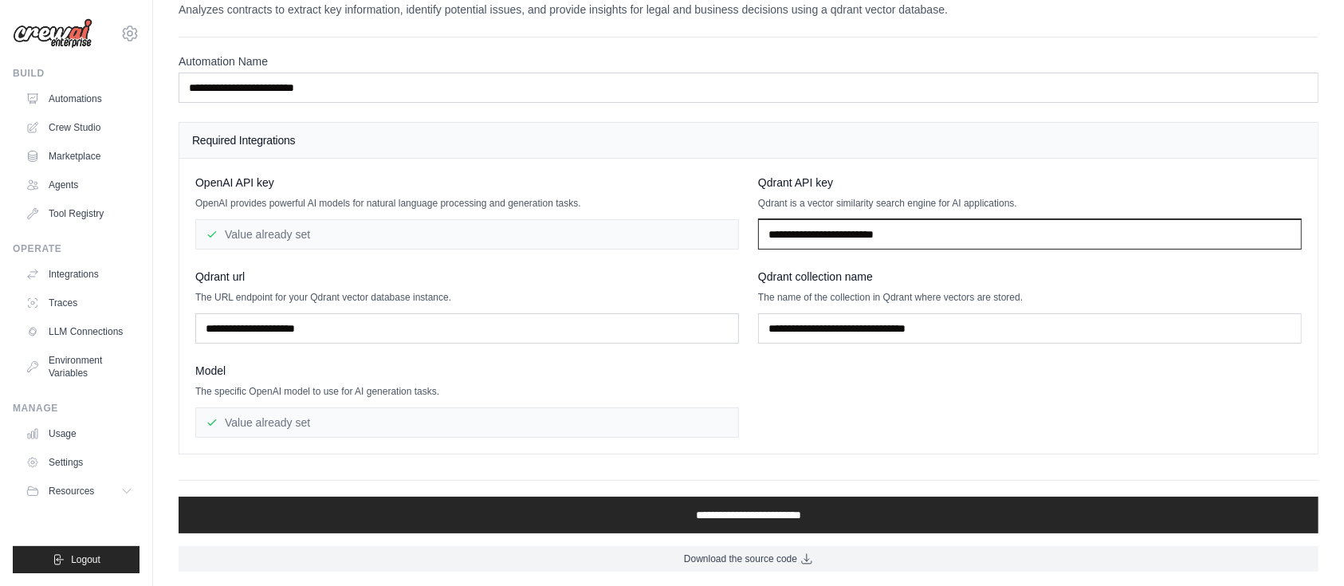
click at [832, 232] on input "text" at bounding box center [1030, 234] width 544 height 30
click at [87, 144] on link "Marketplace" at bounding box center [81, 157] width 120 height 26
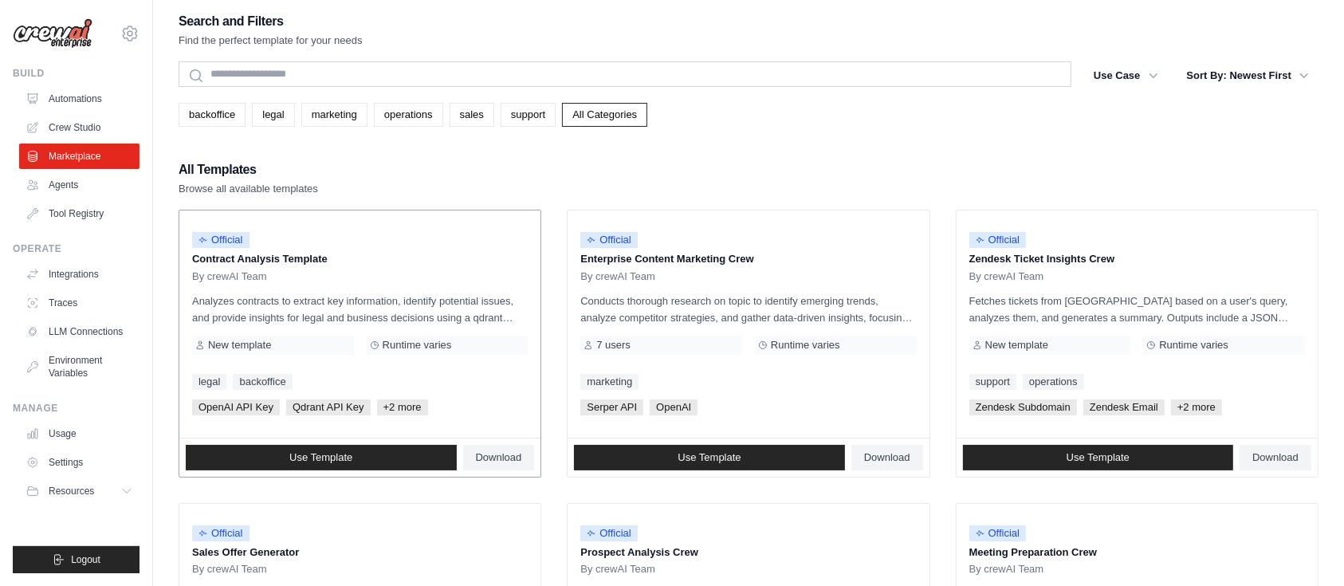
scroll to position [6, 0]
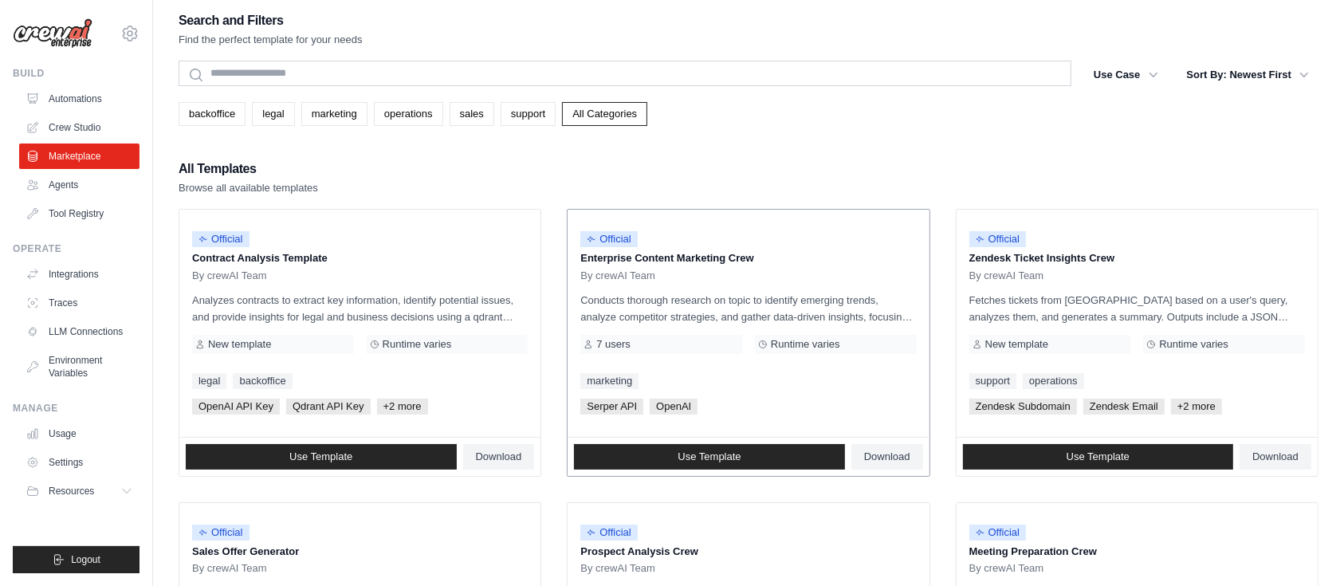
click at [691, 307] on p "Conducts thorough research on topic to identify emerging trends, analyze compet…" at bounding box center [748, 308] width 336 height 33
click at [678, 456] on span "Use Template" at bounding box center [709, 456] width 63 height 13
